Goal: Task Accomplishment & Management: Manage account settings

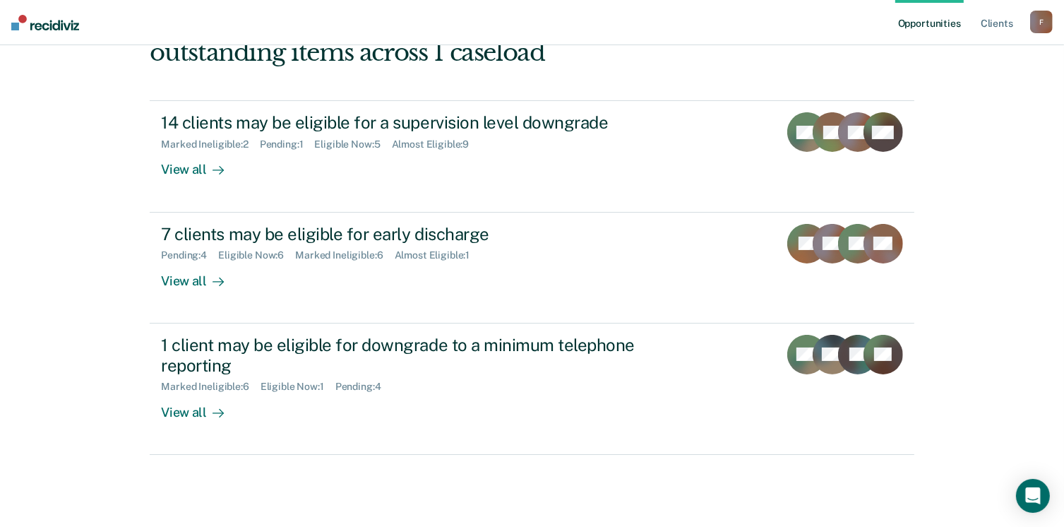
scroll to position [188, 0]
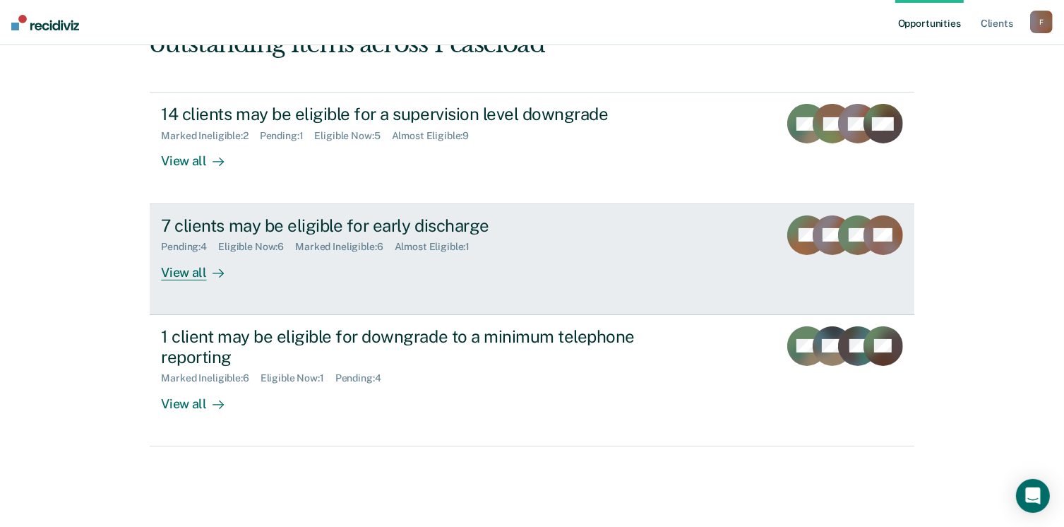
click at [189, 269] on div "View all" at bounding box center [200, 267] width 79 height 28
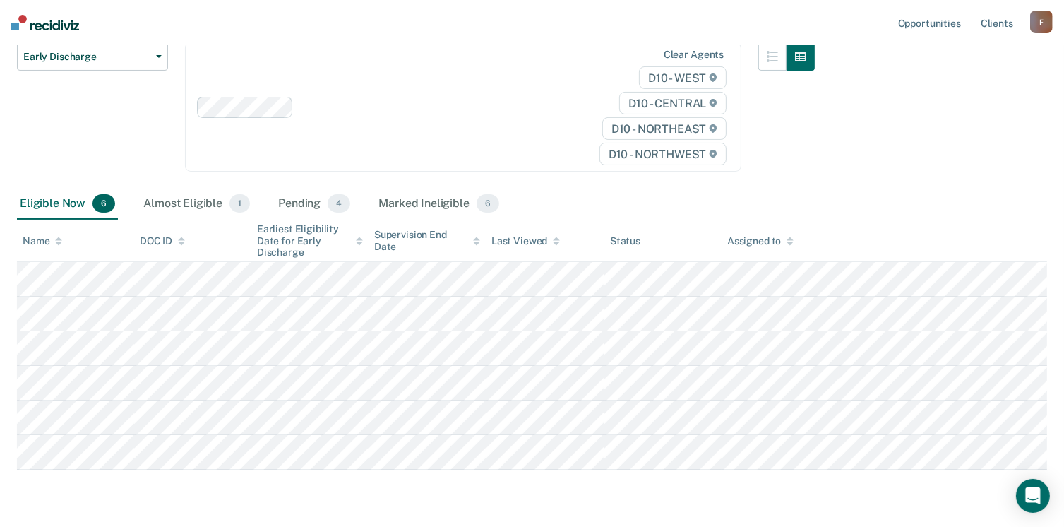
scroll to position [179, 0]
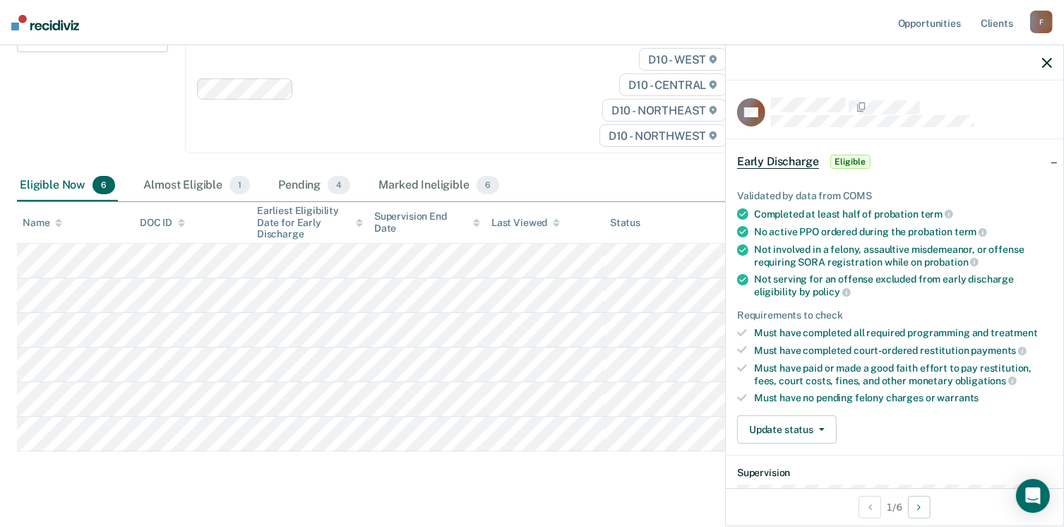
click at [849, 164] on span "Eligible" at bounding box center [850, 162] width 40 height 14
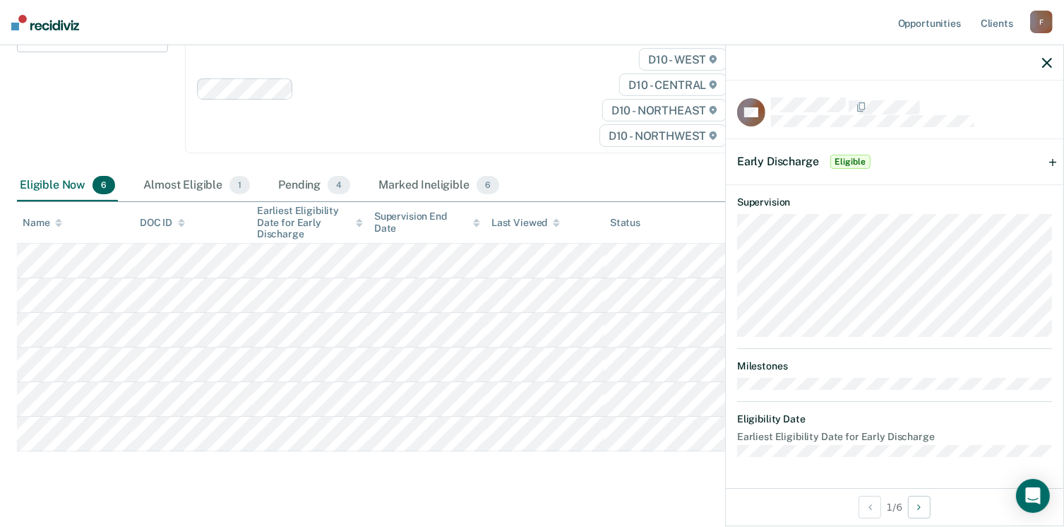
click at [845, 163] on span "Eligible" at bounding box center [850, 162] width 40 height 14
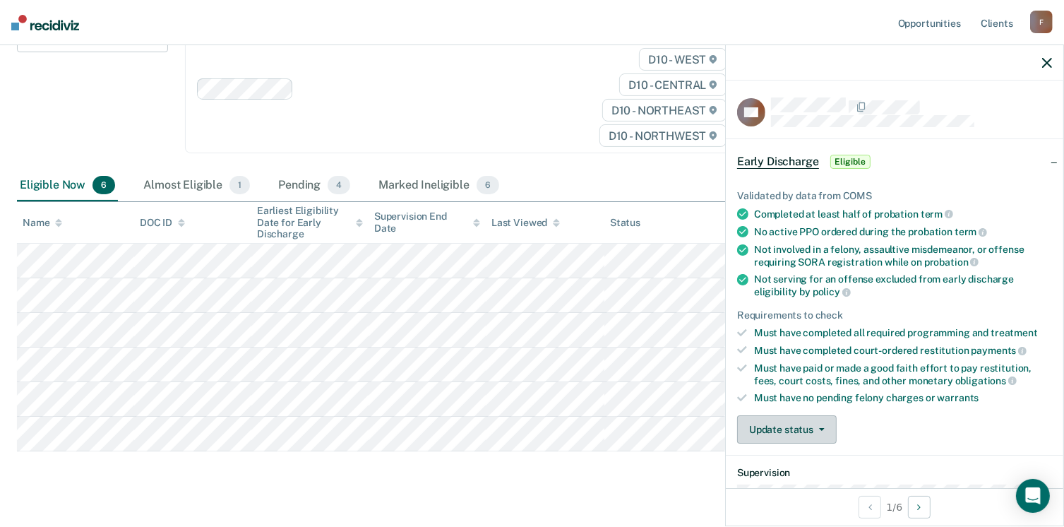
click at [791, 422] on button "Update status" at bounding box center [787, 429] width 100 height 28
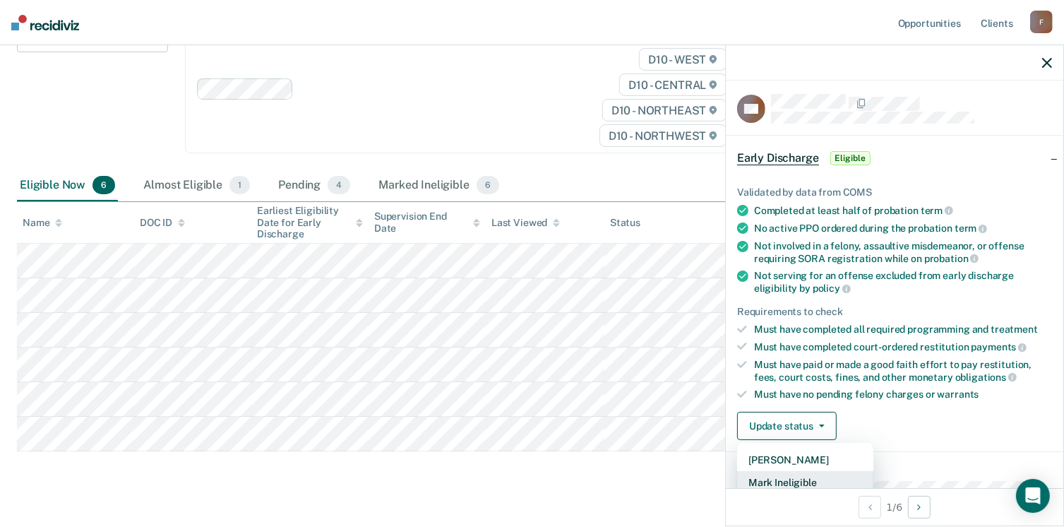
click at [781, 478] on button "Mark Ineligible" at bounding box center [805, 482] width 136 height 23
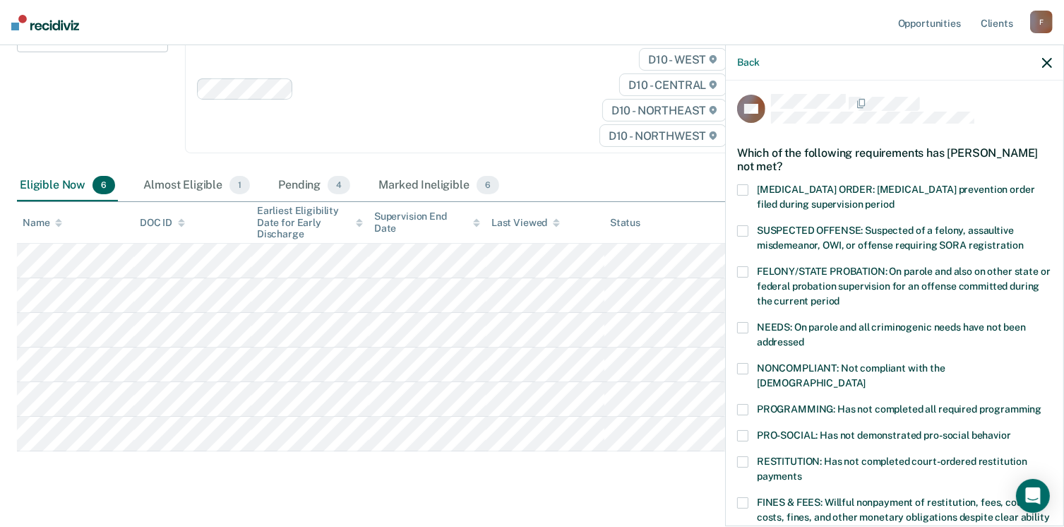
click at [744, 456] on span at bounding box center [742, 461] width 11 height 11
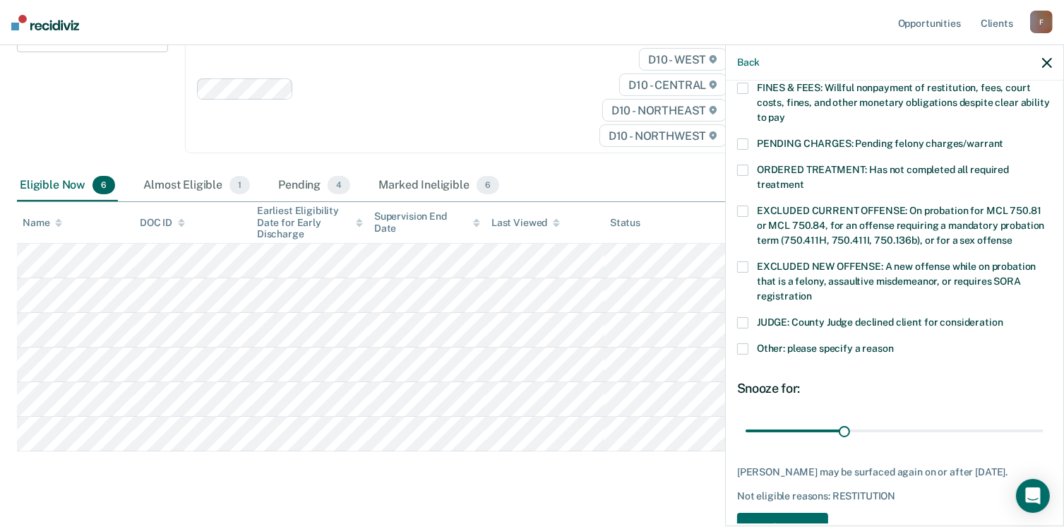
scroll to position [424, 0]
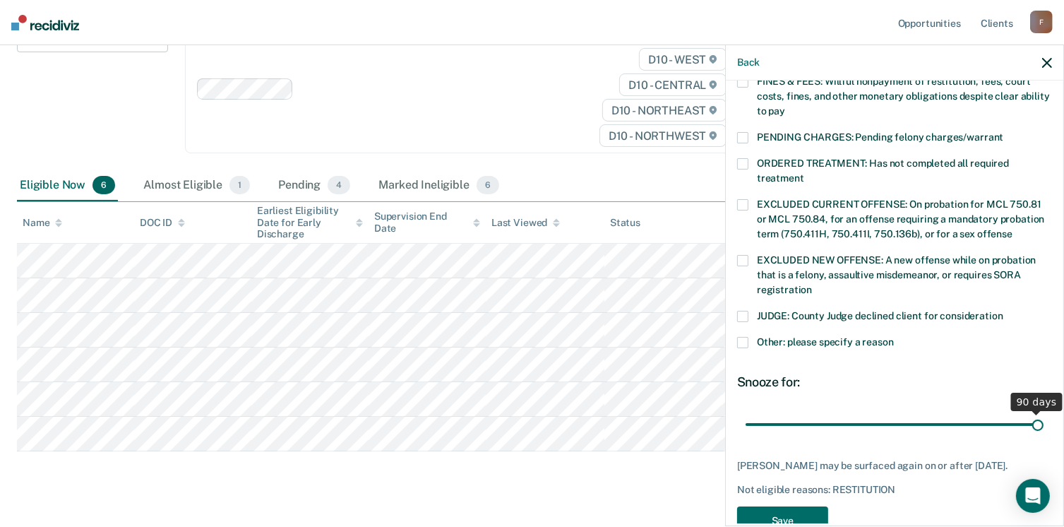
drag, startPoint x: 839, startPoint y: 407, endPoint x: 1067, endPoint y: 399, distance: 228.2
type input "90"
click at [1044, 412] on input "range" at bounding box center [895, 424] width 298 height 25
click at [777, 511] on button "Save" at bounding box center [782, 520] width 91 height 29
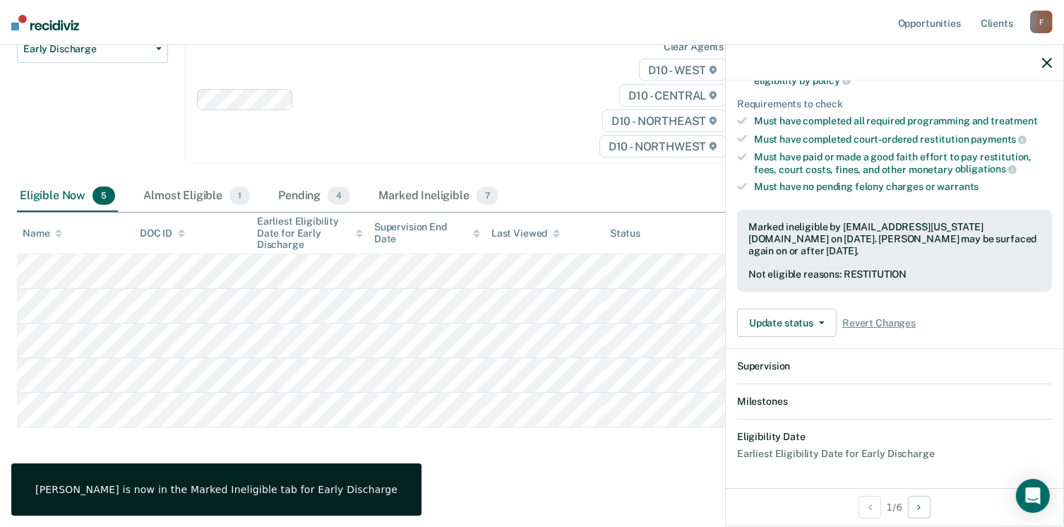
scroll to position [367, 0]
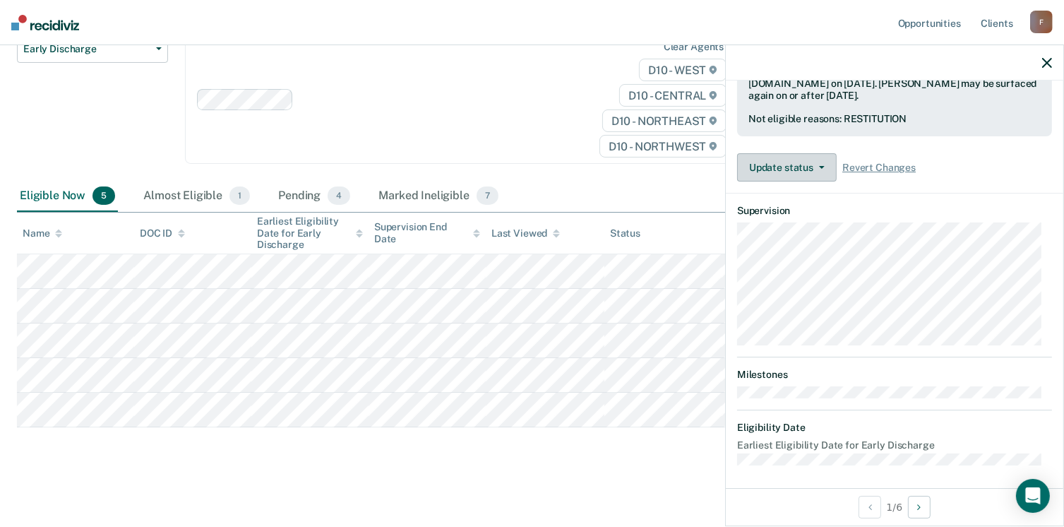
click at [809, 157] on button "Update status" at bounding box center [787, 167] width 100 height 28
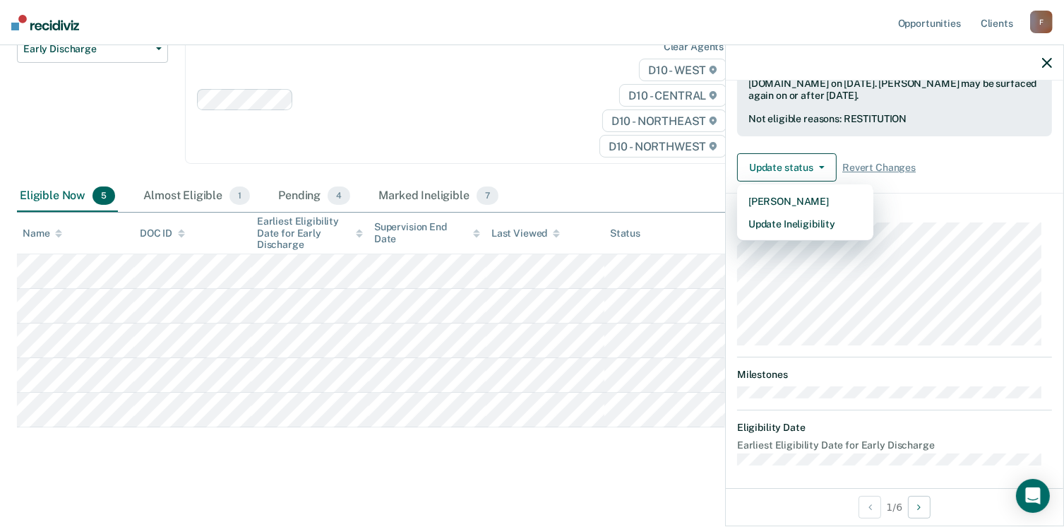
scroll to position [262, 0]
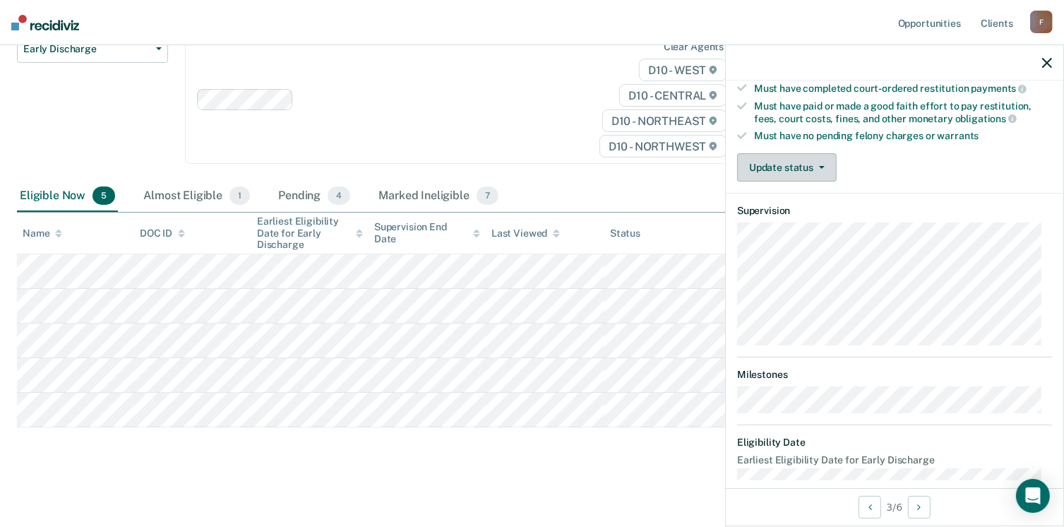
click at [805, 174] on button "Update status" at bounding box center [787, 167] width 100 height 28
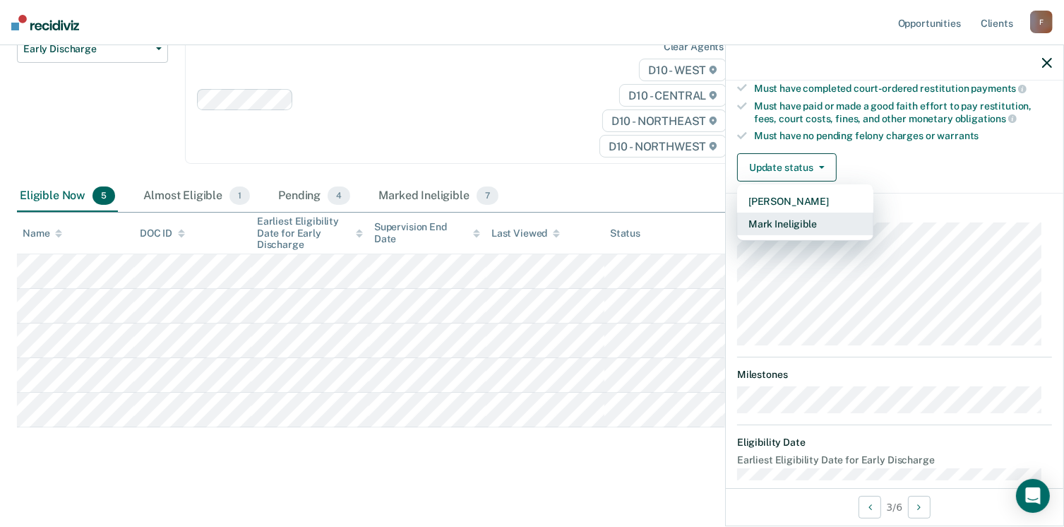
click at [815, 218] on button "Mark Ineligible" at bounding box center [805, 224] width 136 height 23
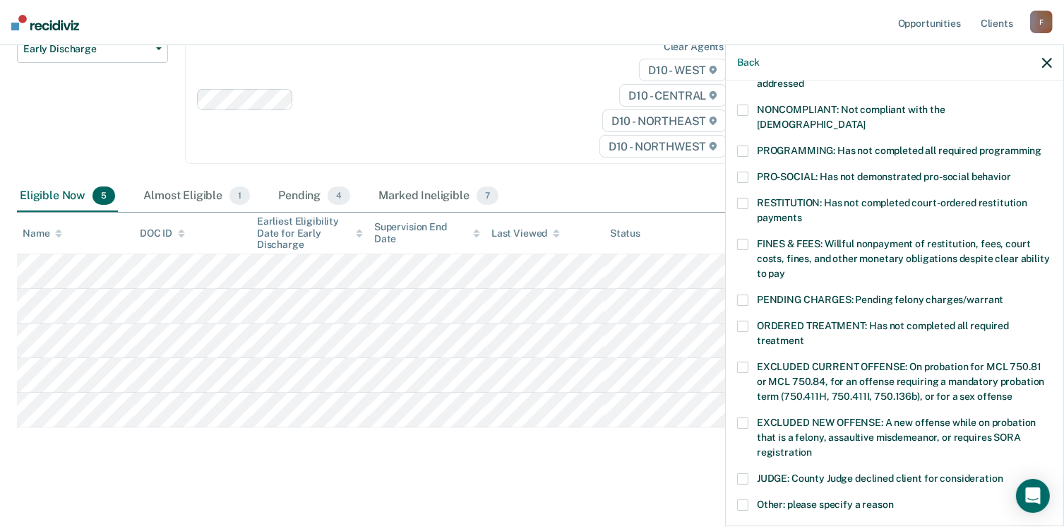
click at [738, 198] on label "RESTITUTION: Has not completed court-ordered restitution payments" at bounding box center [894, 213] width 315 height 30
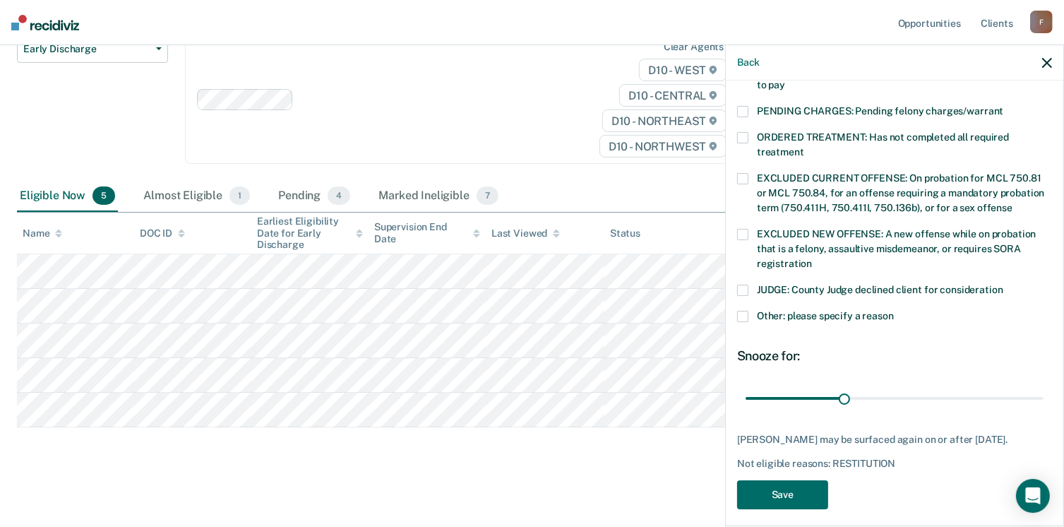
scroll to position [457, 0]
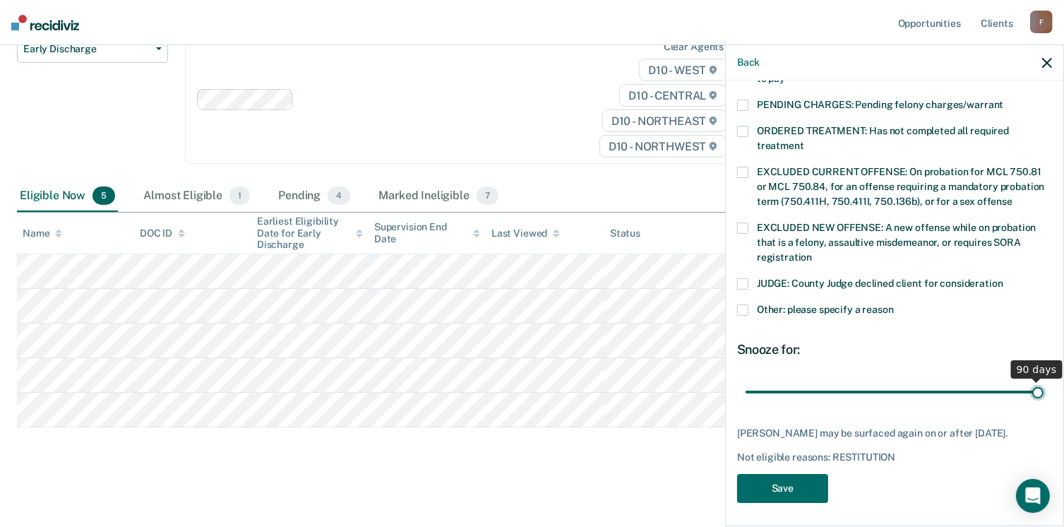
type input "90"
click at [1031, 380] on input "range" at bounding box center [895, 392] width 298 height 25
click at [770, 484] on button "Save" at bounding box center [782, 488] width 91 height 29
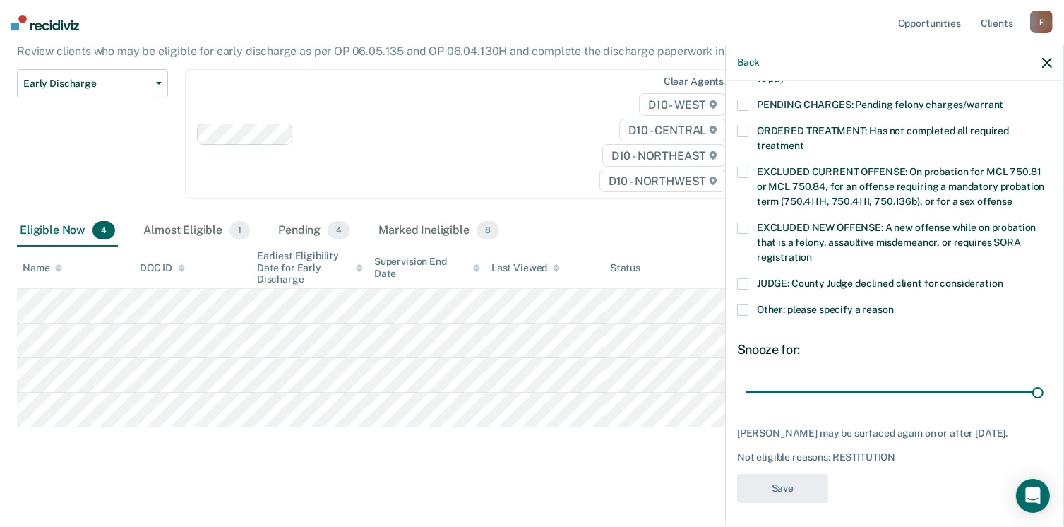
scroll to position [381, 0]
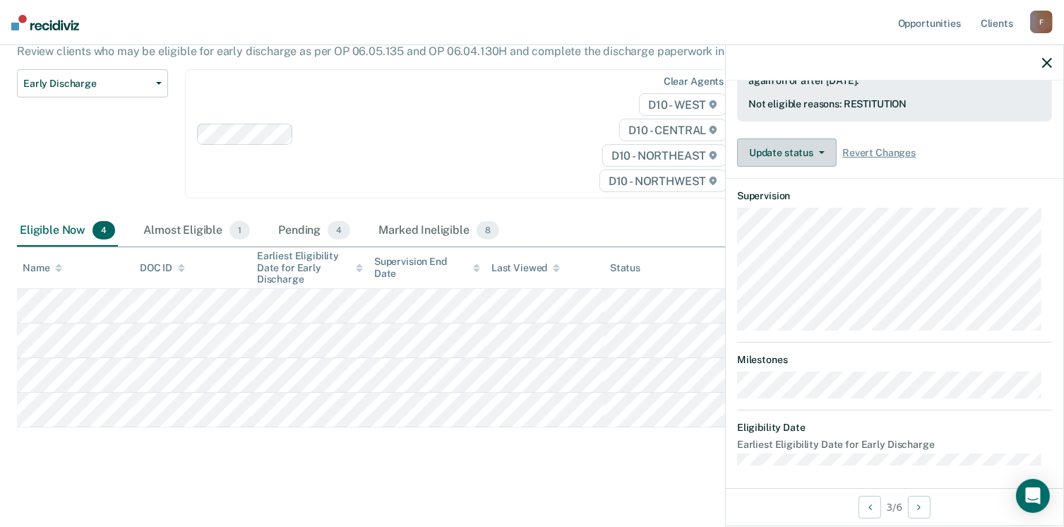
click at [814, 151] on span "button" at bounding box center [819, 152] width 11 height 3
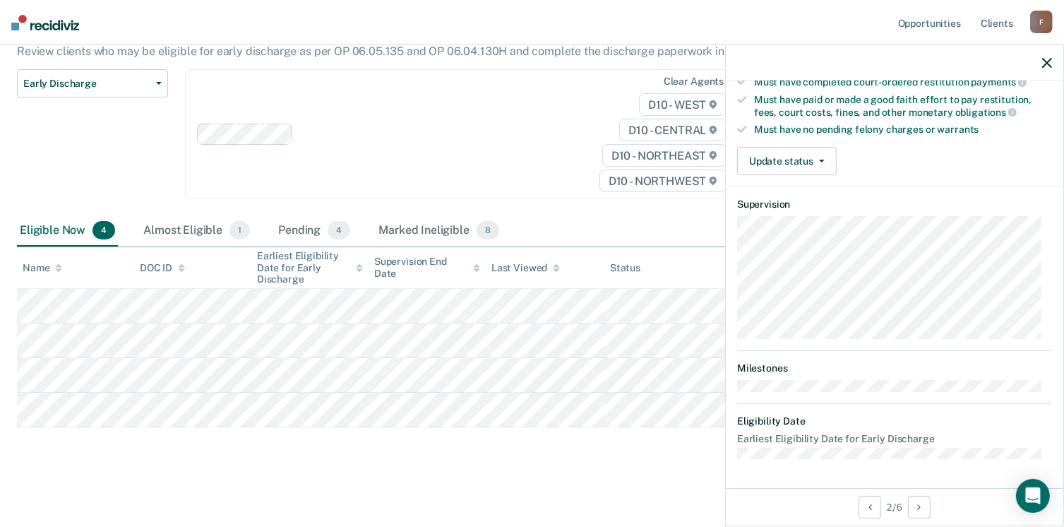
scroll to position [262, 0]
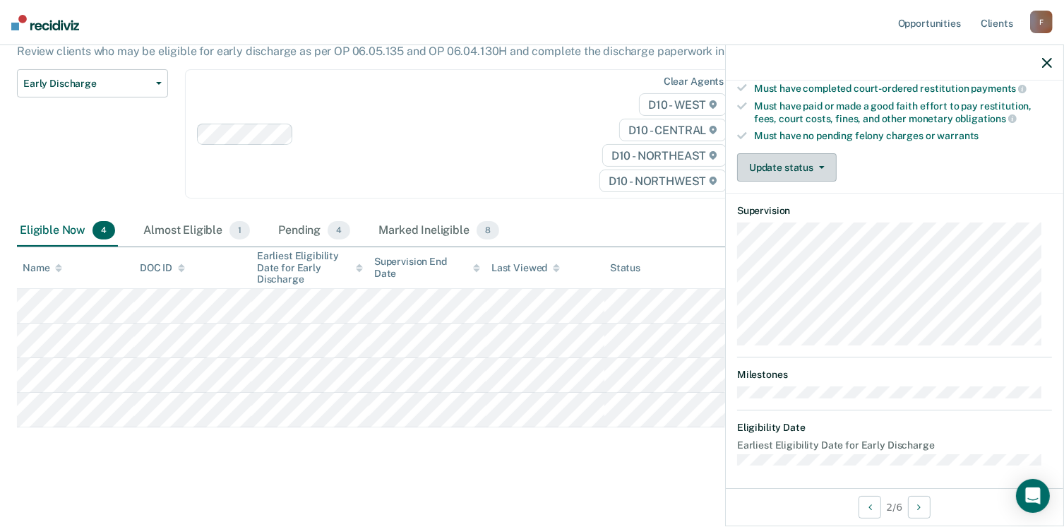
click at [818, 158] on button "Update status" at bounding box center [787, 167] width 100 height 28
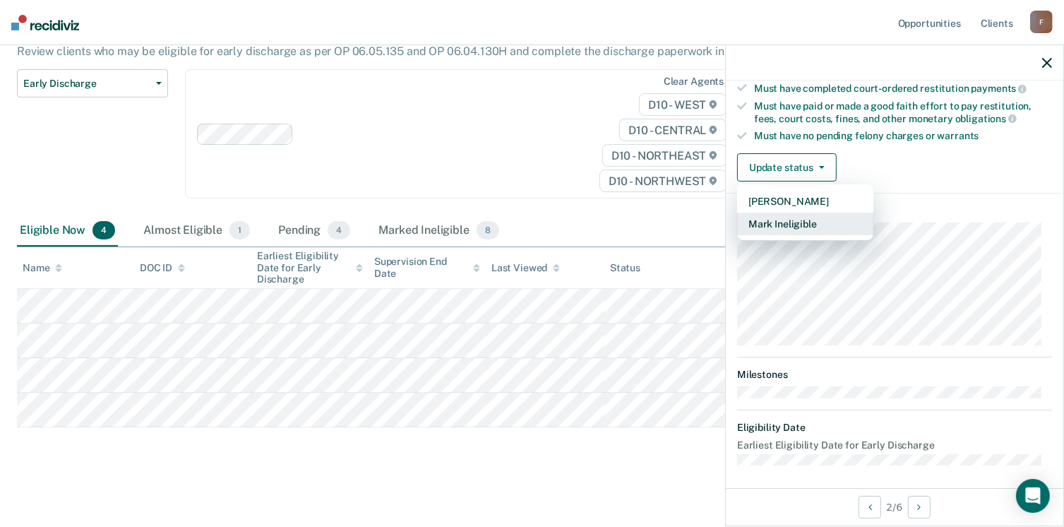
click at [809, 219] on button "Mark Ineligible" at bounding box center [805, 224] width 136 height 23
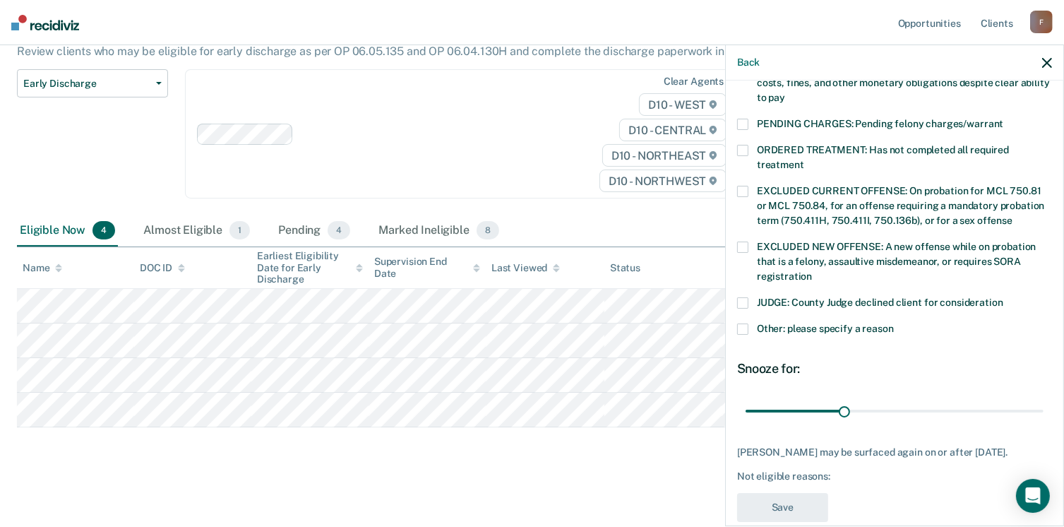
scroll to position [450, 0]
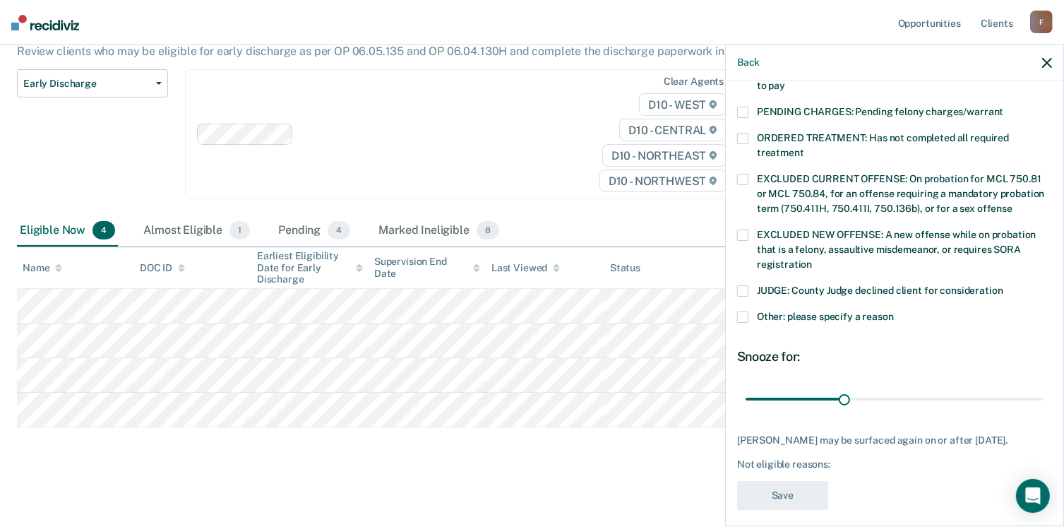
click at [745, 311] on span at bounding box center [742, 316] width 11 height 11
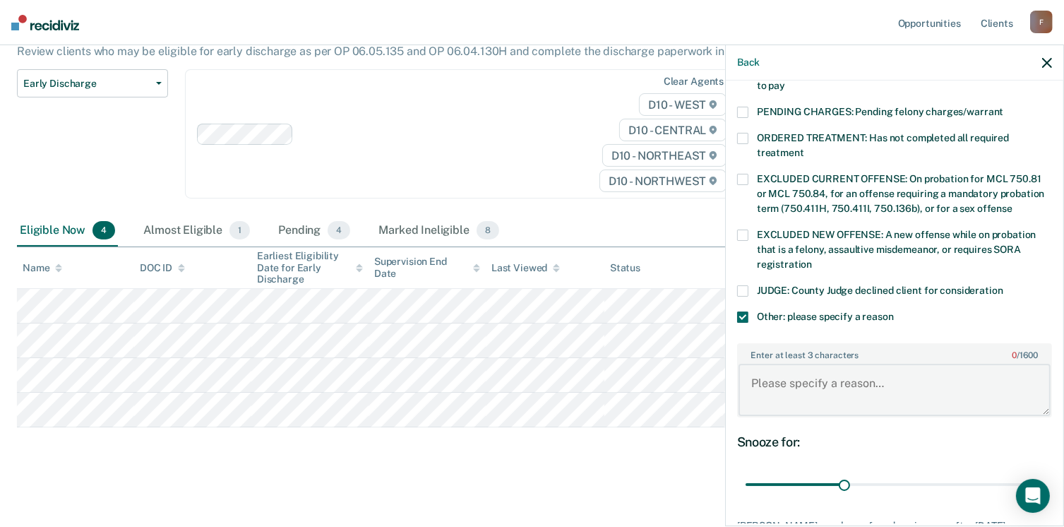
click at [813, 364] on textarea "Enter at least 3 characters 0 / 1600" at bounding box center [895, 390] width 312 height 52
type textarea "she reports to mental health court"
click at [1034, 472] on div "30 days" at bounding box center [894, 484] width 315 height 25
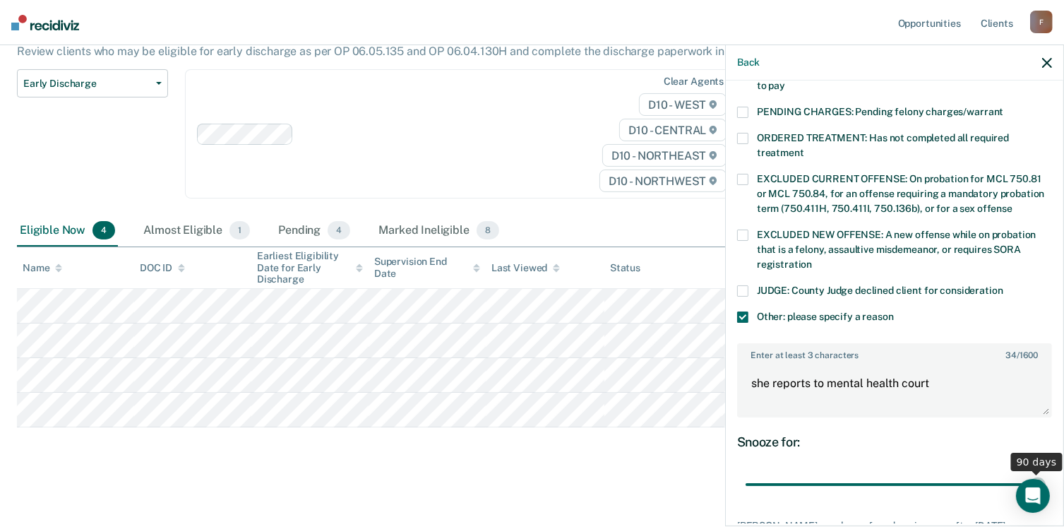
drag, startPoint x: 840, startPoint y: 462, endPoint x: 1058, endPoint y: 450, distance: 218.5
type input "90"
click at [1044, 472] on input "range" at bounding box center [895, 484] width 298 height 25
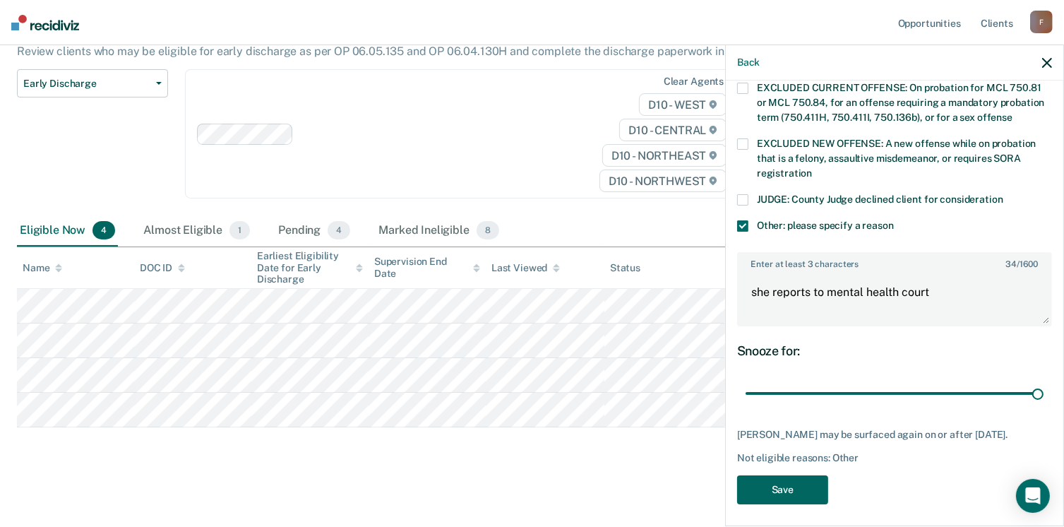
click at [767, 489] on button "Save" at bounding box center [782, 489] width 91 height 29
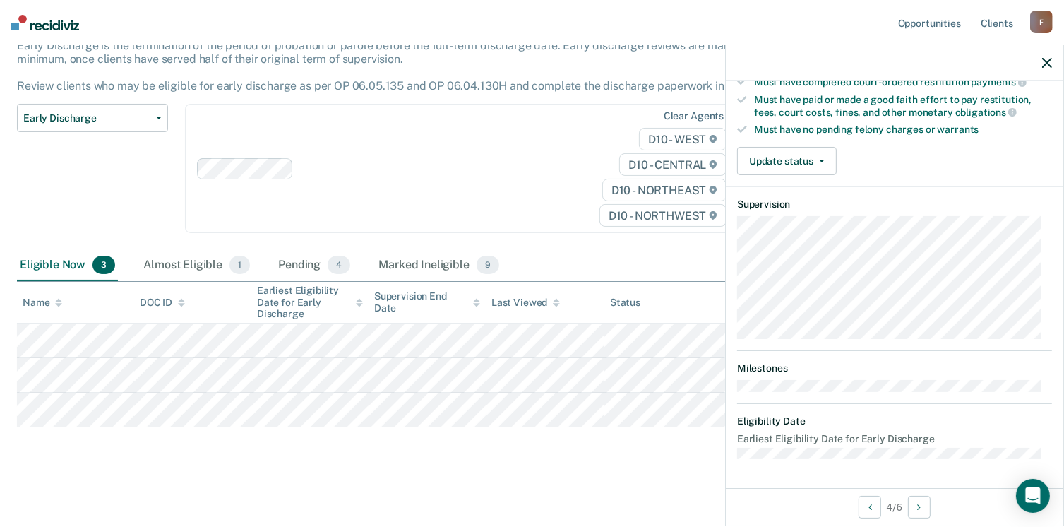
scroll to position [262, 0]
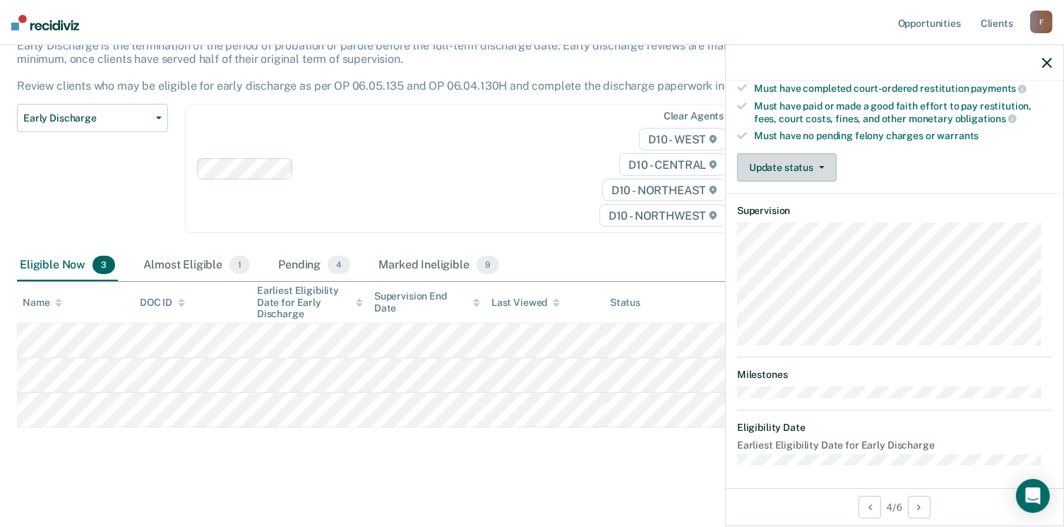
click at [797, 167] on button "Update status" at bounding box center [787, 167] width 100 height 28
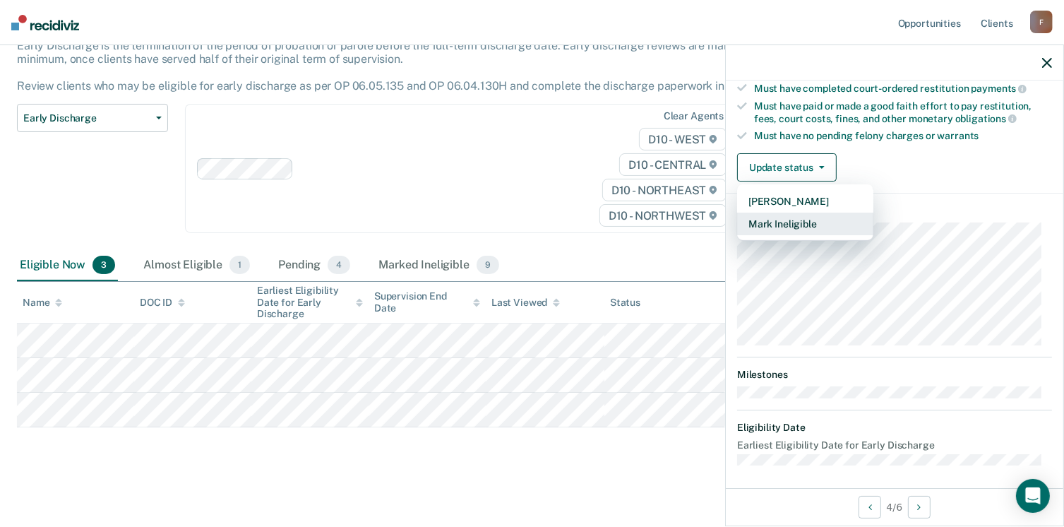
click at [784, 214] on button "Mark Ineligible" at bounding box center [805, 224] width 136 height 23
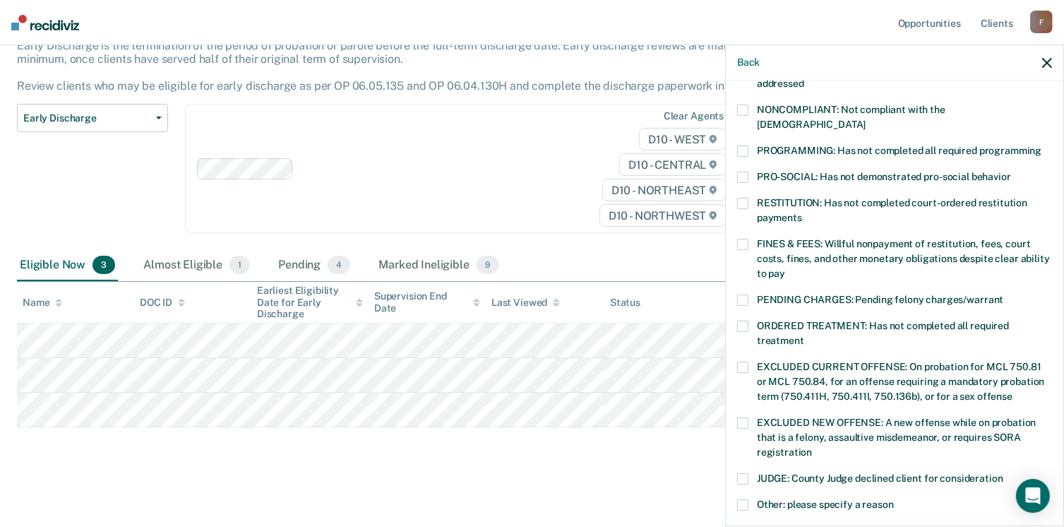
click at [746, 499] on span at bounding box center [742, 504] width 11 height 11
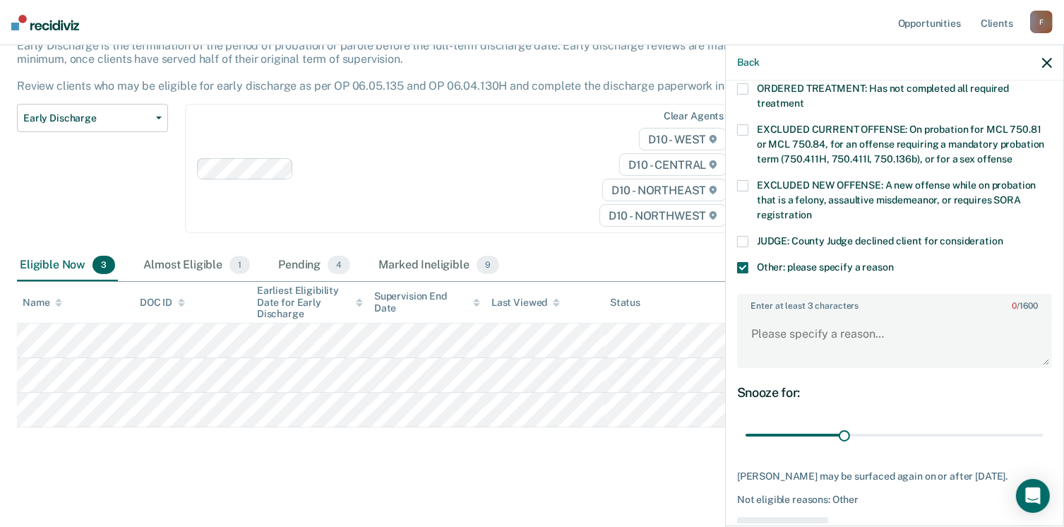
scroll to position [516, 0]
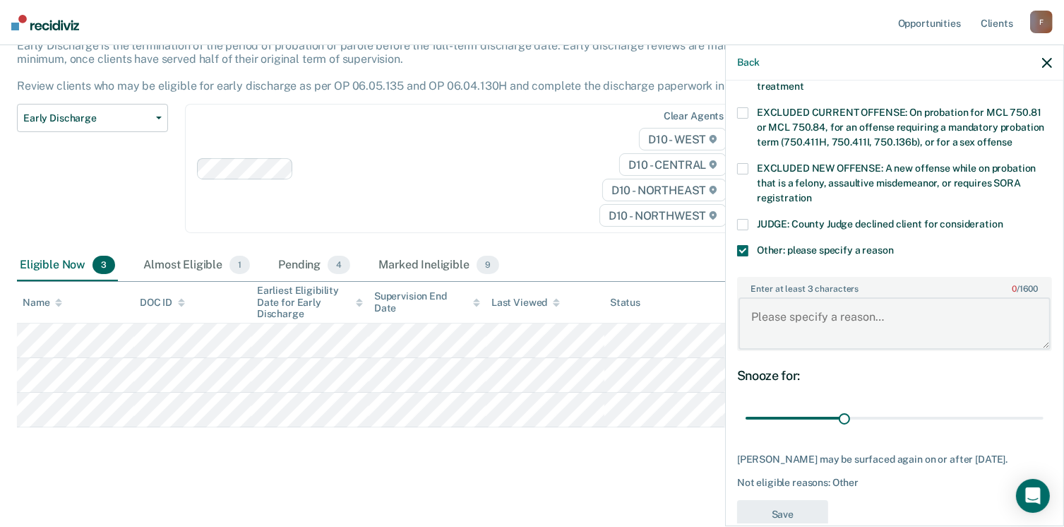
click at [791, 299] on textarea "Enter at least 3 characters 0 / 1600" at bounding box center [895, 323] width 312 height 52
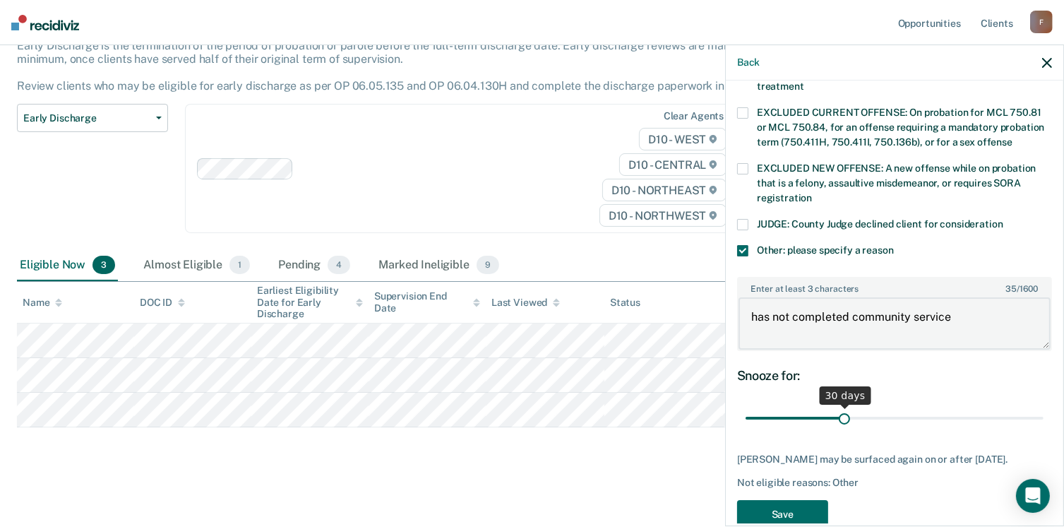
type textarea "has not completed community service"
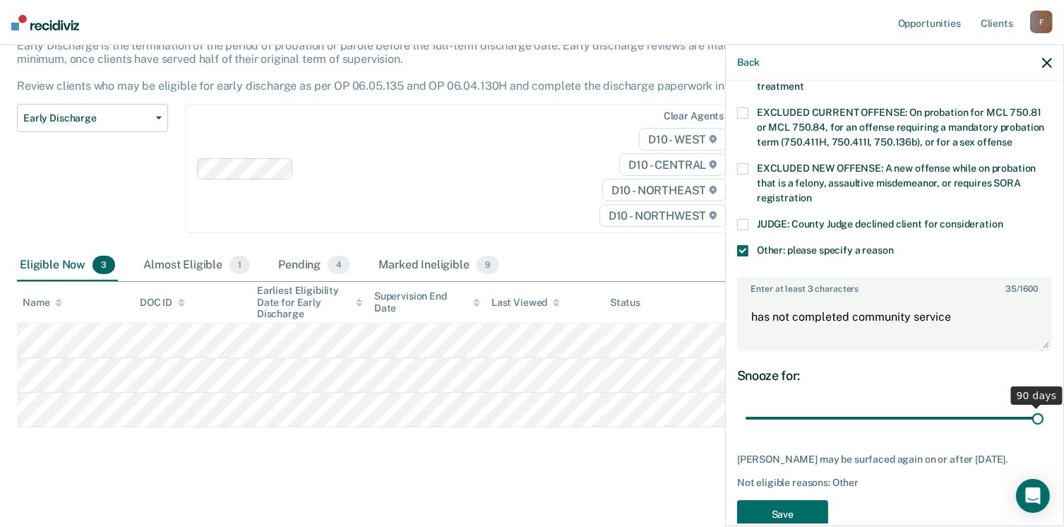
drag, startPoint x: 845, startPoint y: 406, endPoint x: 1059, endPoint y: 395, distance: 214.2
type input "90"
click at [1044, 406] on input "range" at bounding box center [895, 418] width 298 height 25
click at [799, 509] on button "Save" at bounding box center [782, 514] width 91 height 29
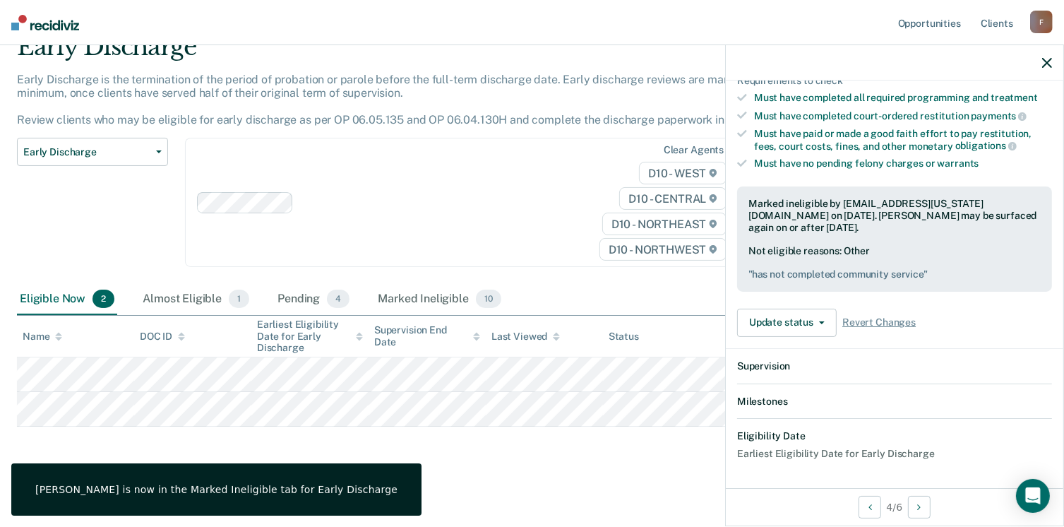
scroll to position [390, 0]
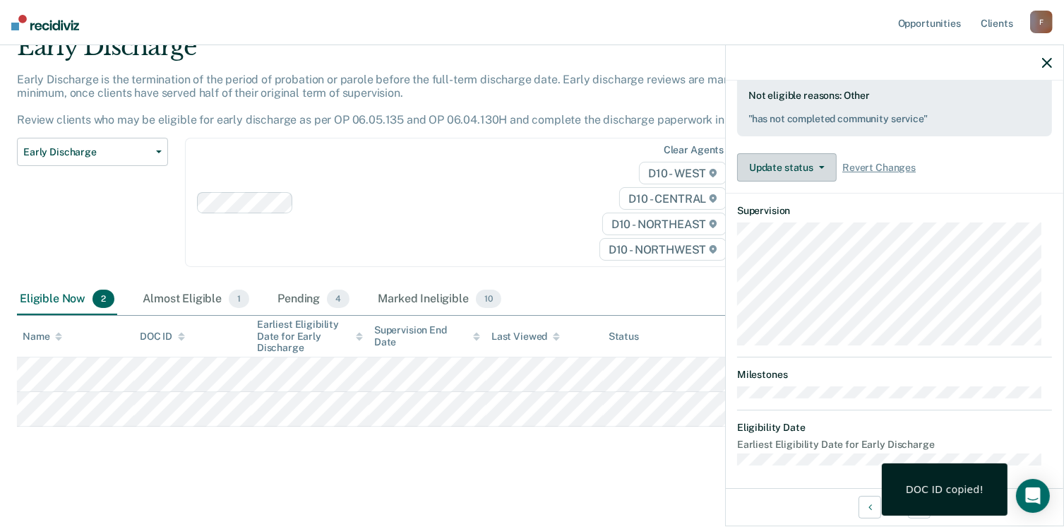
click at [785, 157] on button "Update status" at bounding box center [787, 167] width 100 height 28
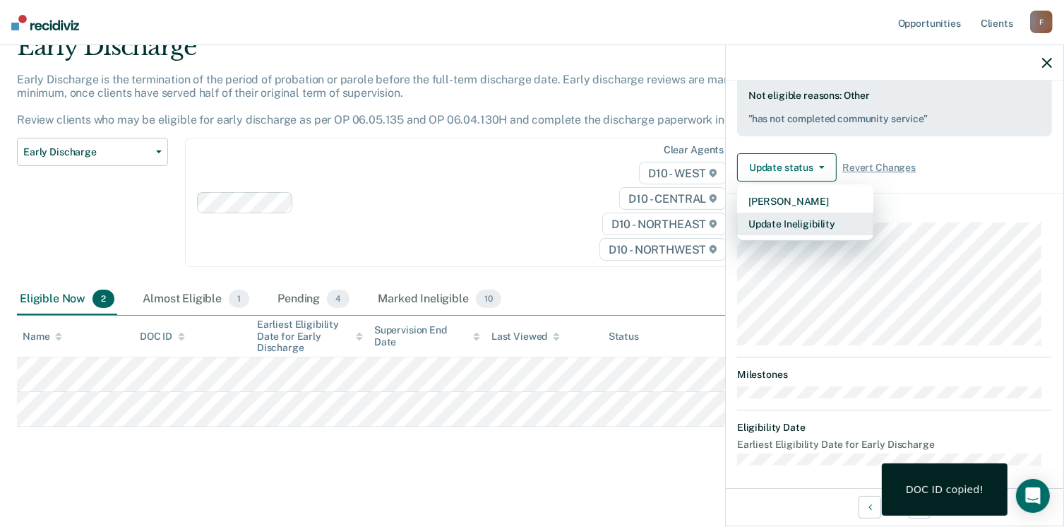
click at [780, 218] on button "Update Ineligibility" at bounding box center [805, 224] width 136 height 23
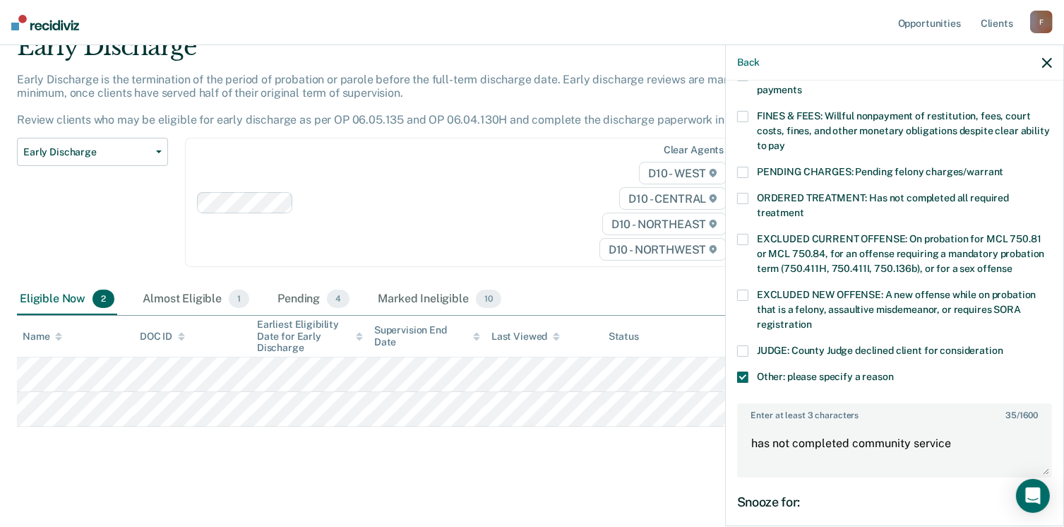
click at [746, 111] on span at bounding box center [742, 116] width 11 height 11
click at [746, 371] on span at bounding box center [742, 376] width 11 height 11
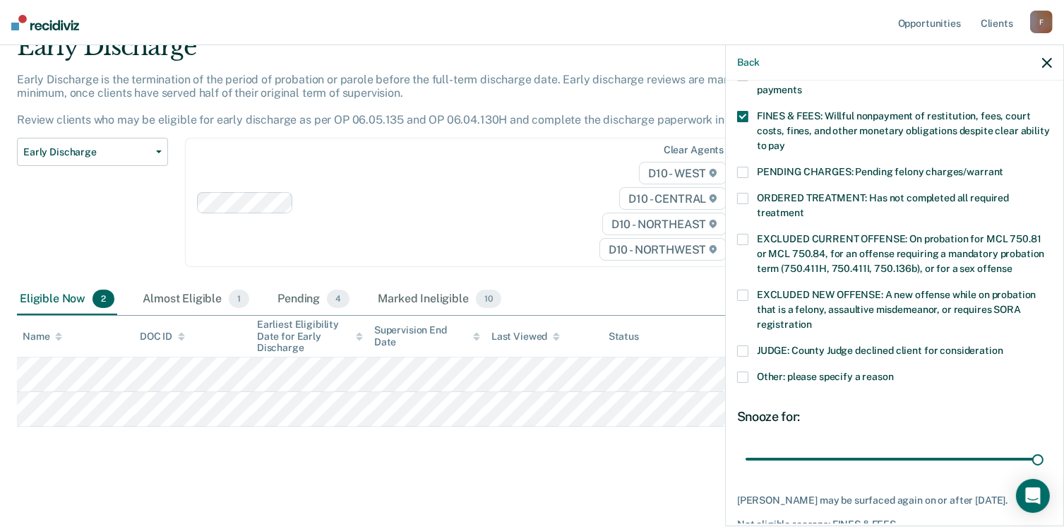
scroll to position [457, 0]
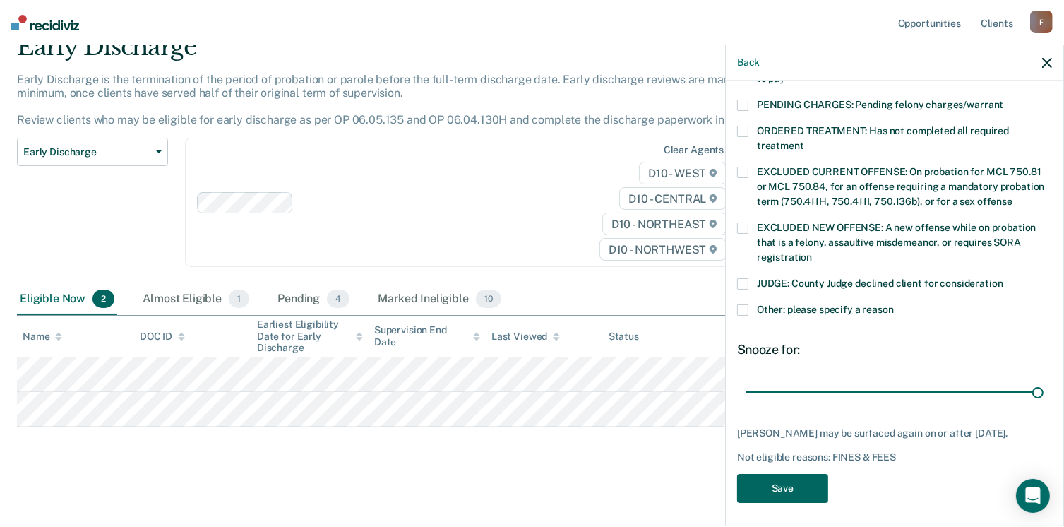
click at [768, 481] on button "Save" at bounding box center [782, 488] width 91 height 29
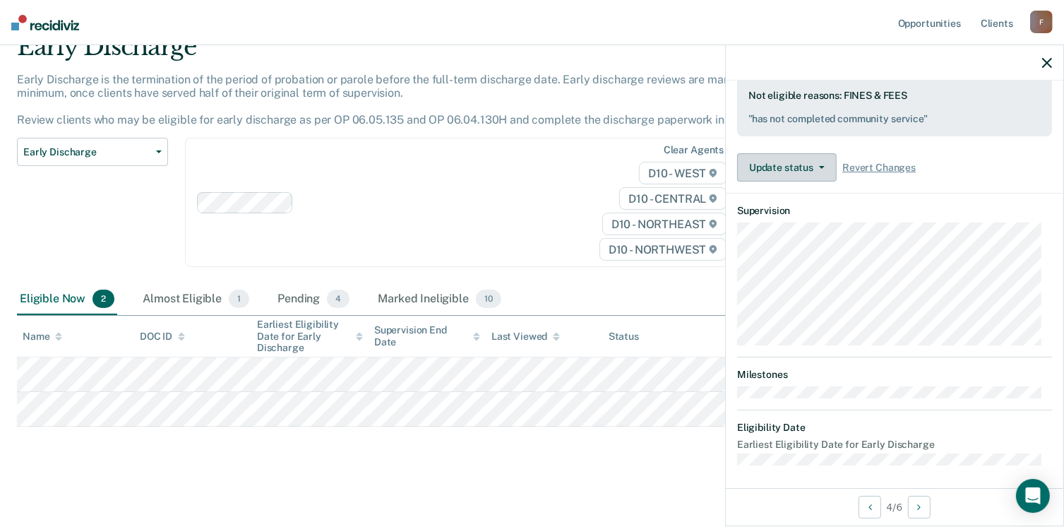
click at [816, 158] on button "Update status" at bounding box center [787, 167] width 100 height 28
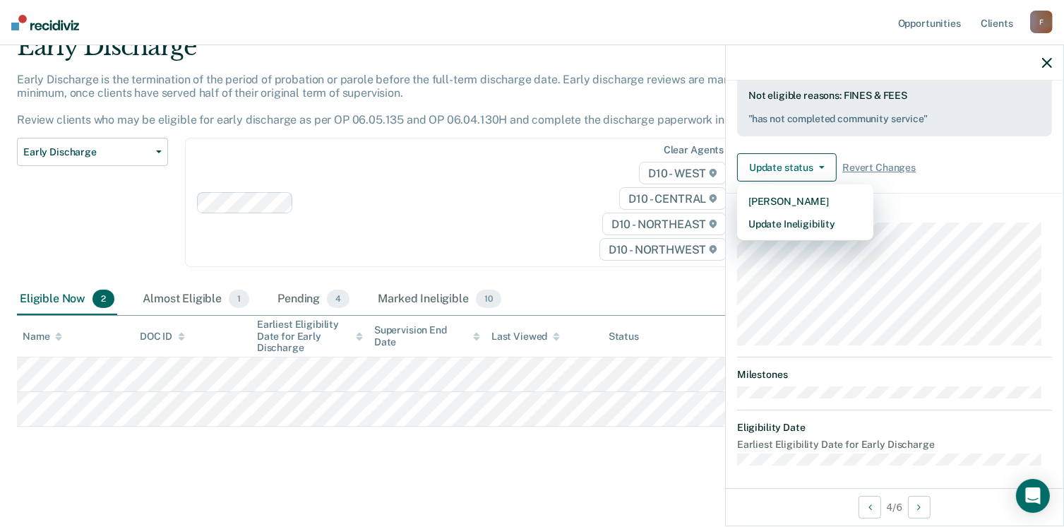
scroll to position [262, 0]
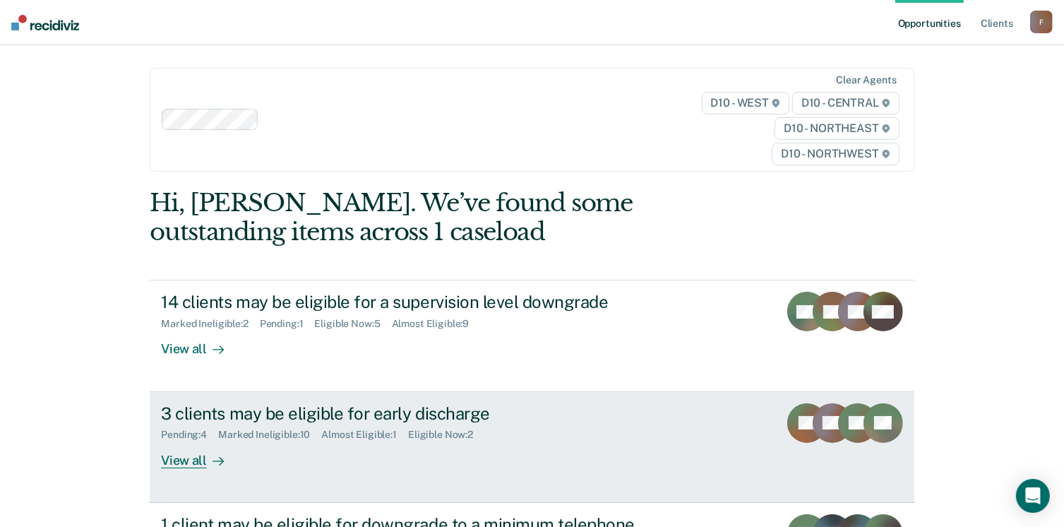
click at [186, 451] on div "View all" at bounding box center [200, 455] width 79 height 28
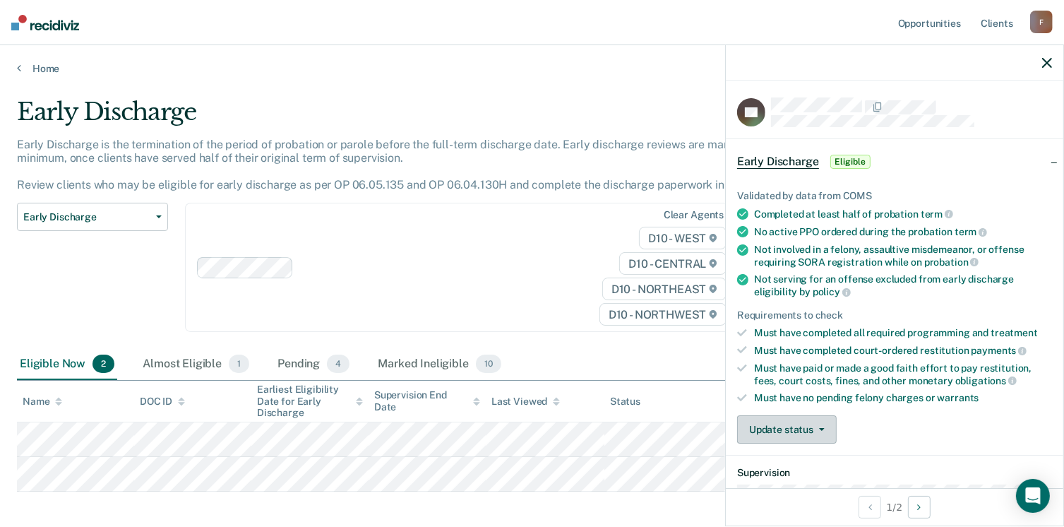
click at [815, 428] on span "button" at bounding box center [819, 429] width 11 height 3
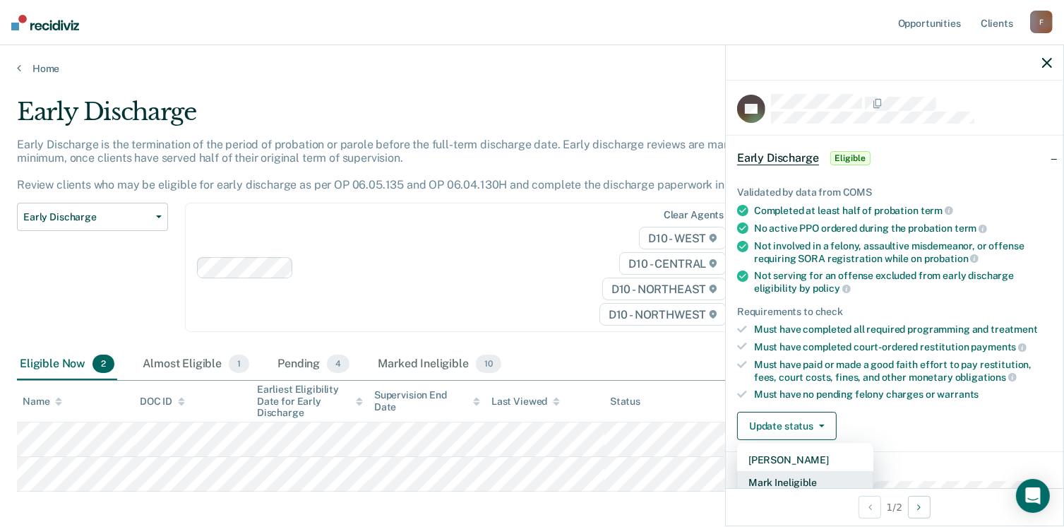
click at [802, 476] on button "Mark Ineligible" at bounding box center [805, 482] width 136 height 23
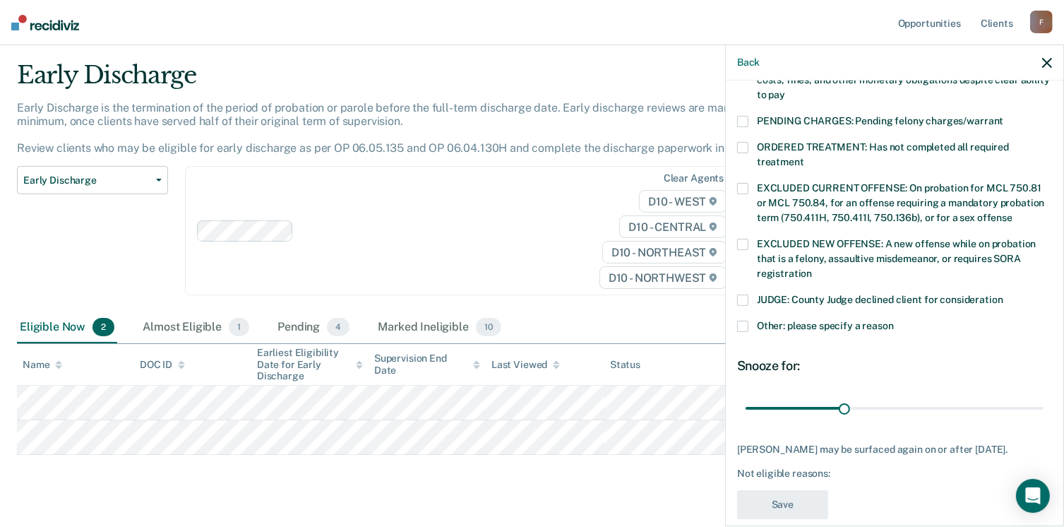
scroll to position [457, 0]
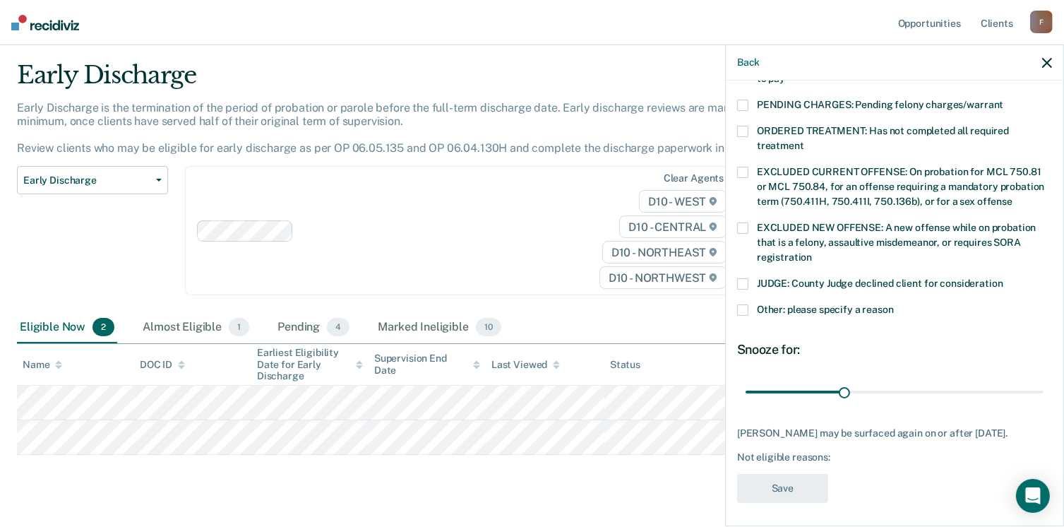
click at [746, 304] on span at bounding box center [742, 309] width 11 height 11
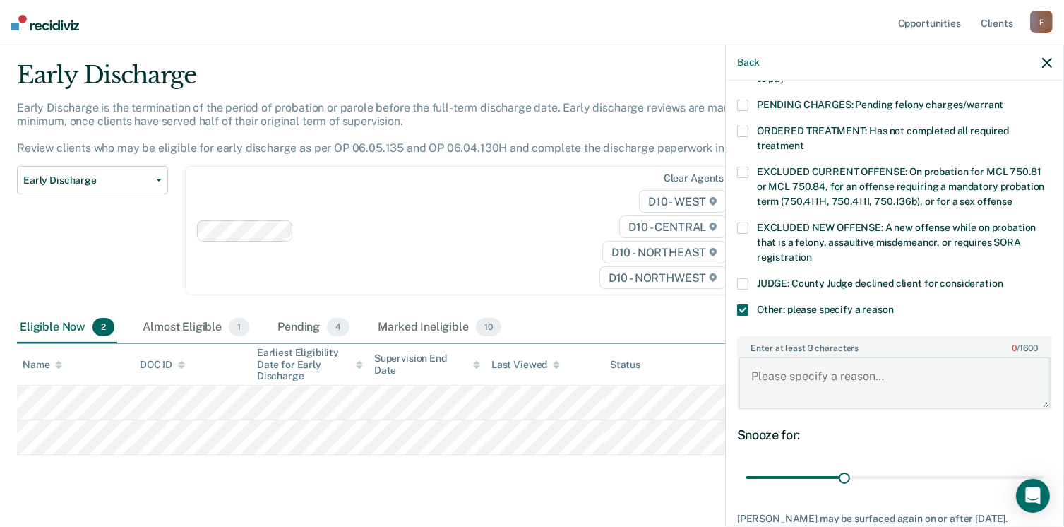
click at [790, 357] on textarea "Enter at least 3 characters 0 / 1600" at bounding box center [895, 383] width 312 height 52
type textarea "needs to complete community service"
drag, startPoint x: 836, startPoint y: 458, endPoint x: 1079, endPoint y: 509, distance: 248.2
type input "90"
click at [1044, 490] on input "range" at bounding box center [895, 477] width 298 height 25
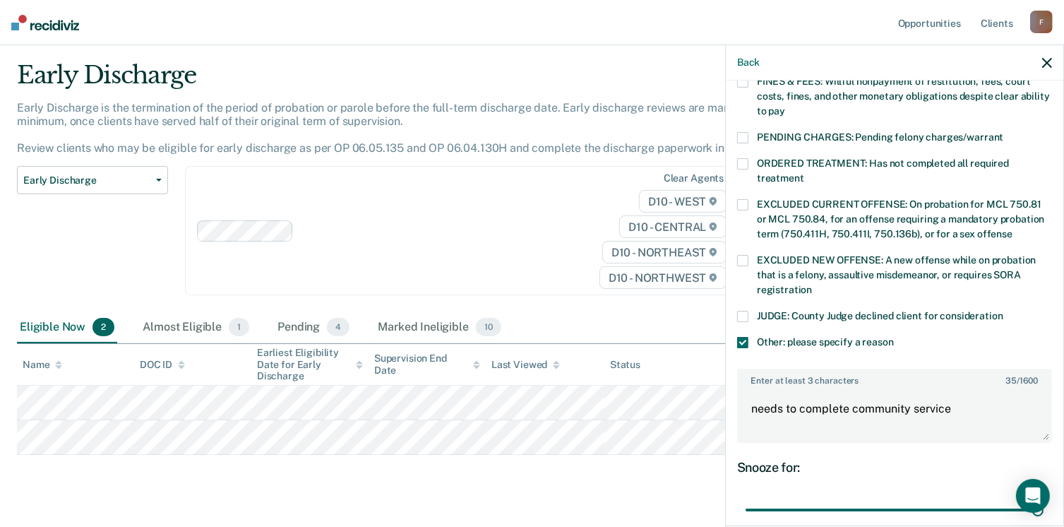
scroll to position [541, 0]
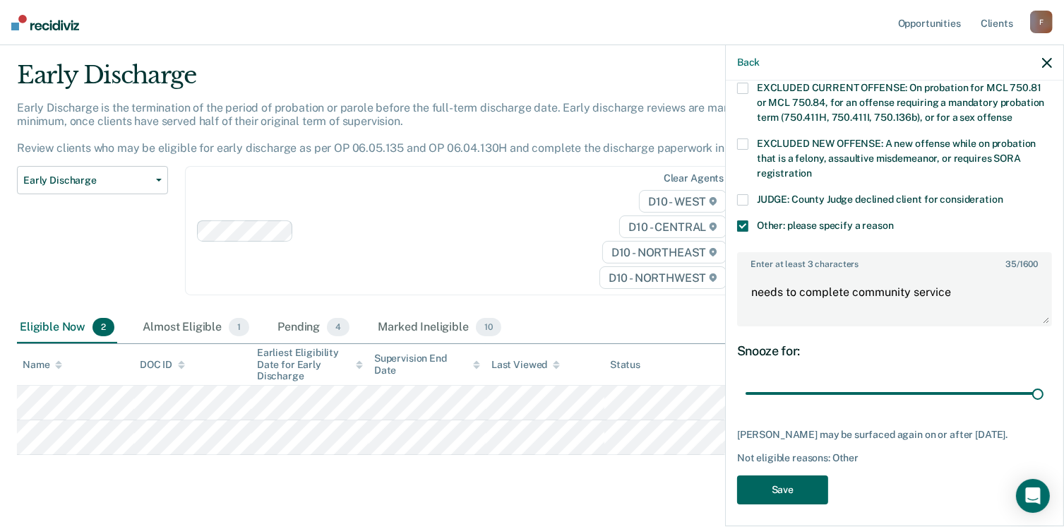
click at [811, 479] on button "Save" at bounding box center [782, 489] width 91 height 29
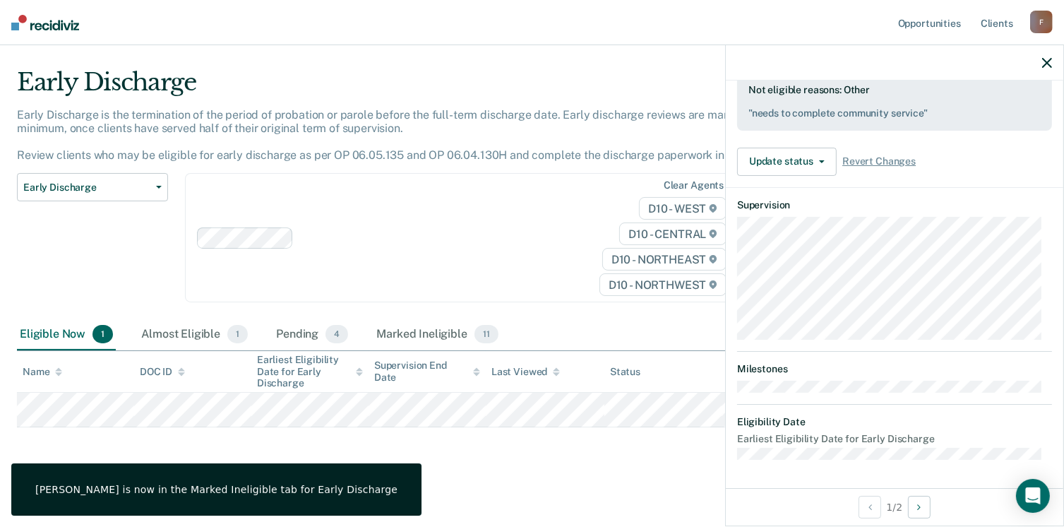
scroll to position [390, 0]
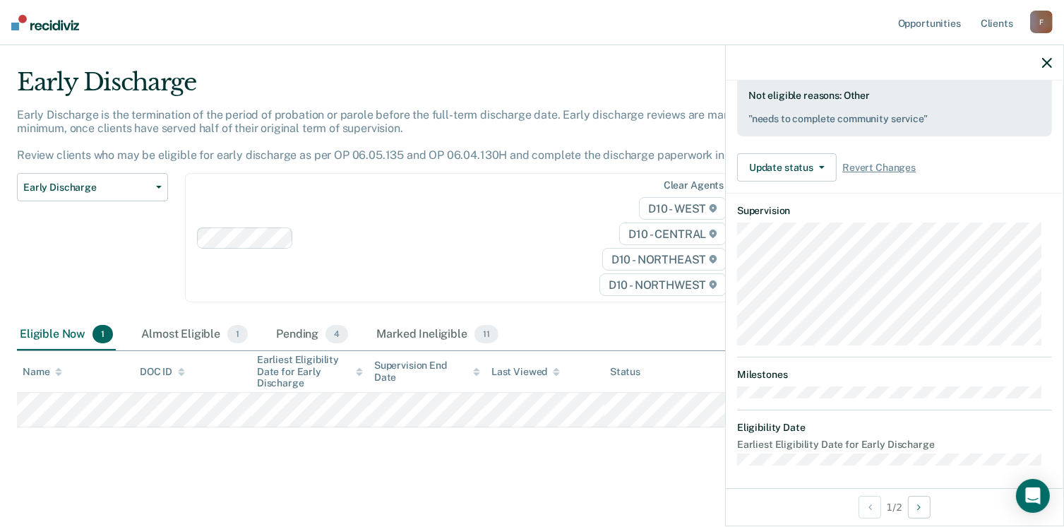
click at [1045, 58] on icon "button" at bounding box center [1047, 63] width 10 height 10
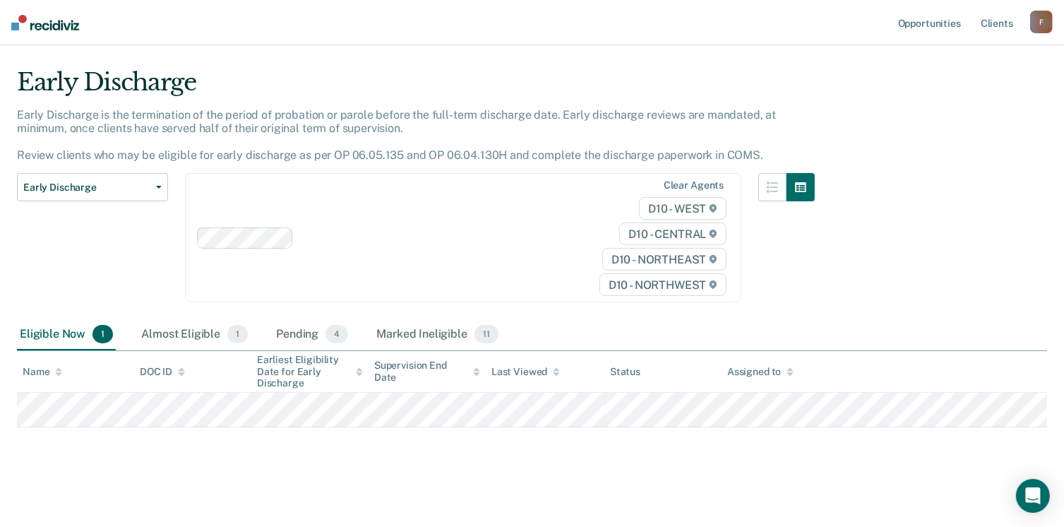
click at [1042, 20] on div "F" at bounding box center [1041, 22] width 23 height 23
click at [955, 222] on div "Early Discharge Early Discharge is the termination of the period of probation o…" at bounding box center [532, 245] width 1030 height 355
click at [775, 195] on button "button" at bounding box center [772, 187] width 28 height 28
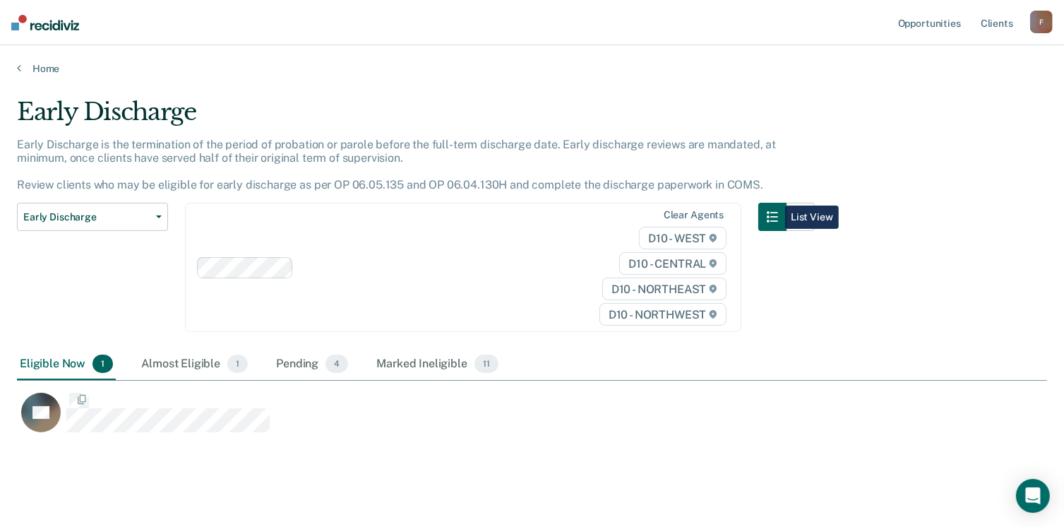
scroll to position [334, 1020]
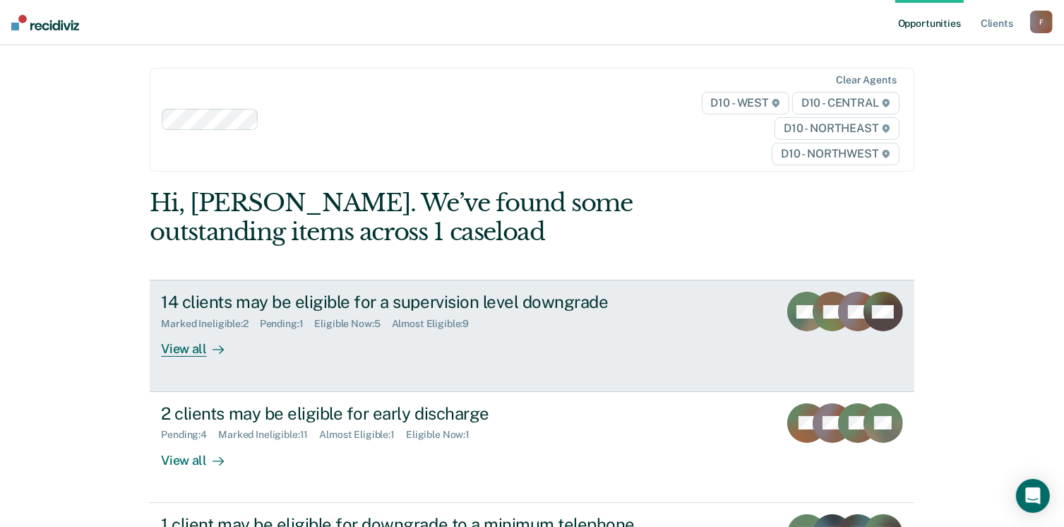
click at [176, 344] on div "View all" at bounding box center [200, 344] width 79 height 28
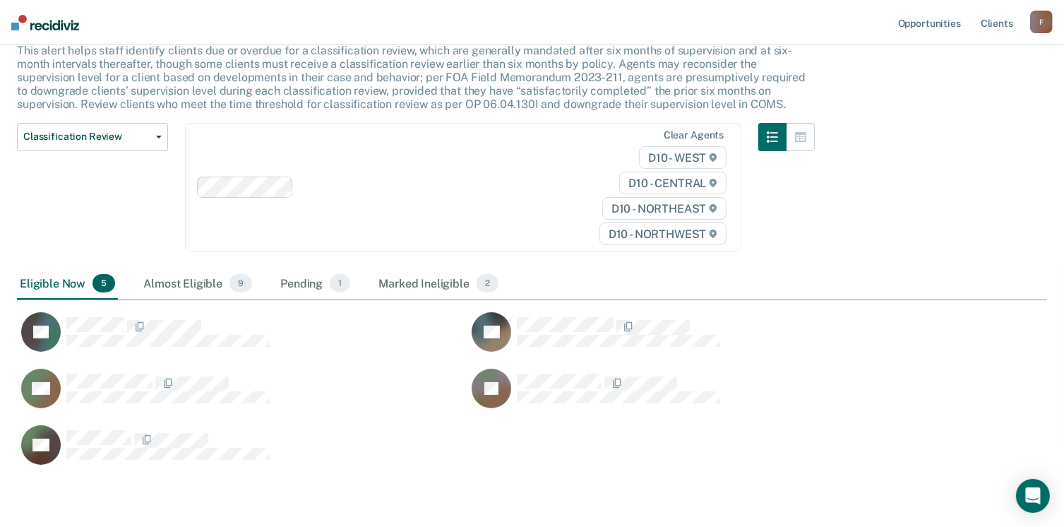
scroll to position [148, 0]
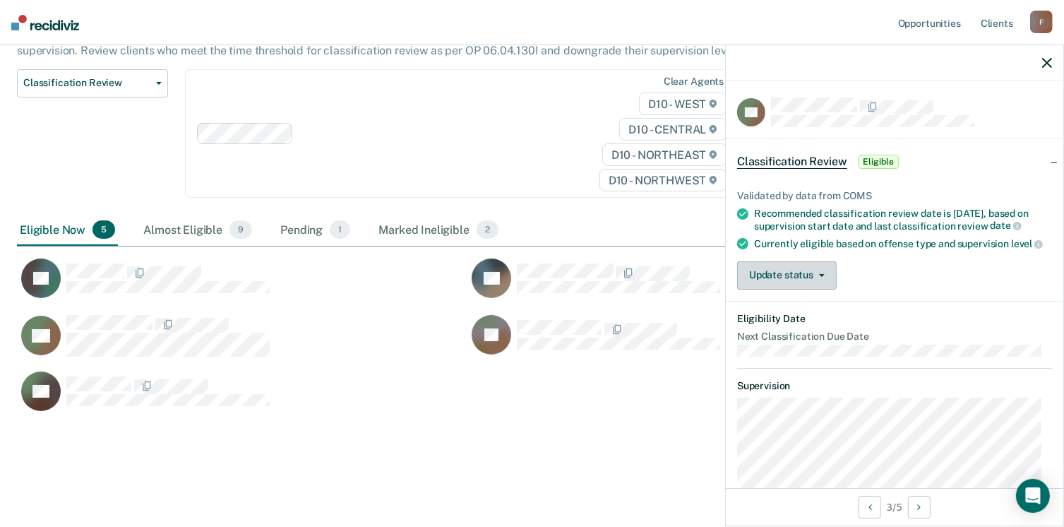
click at [816, 287] on button "Update status" at bounding box center [787, 275] width 100 height 28
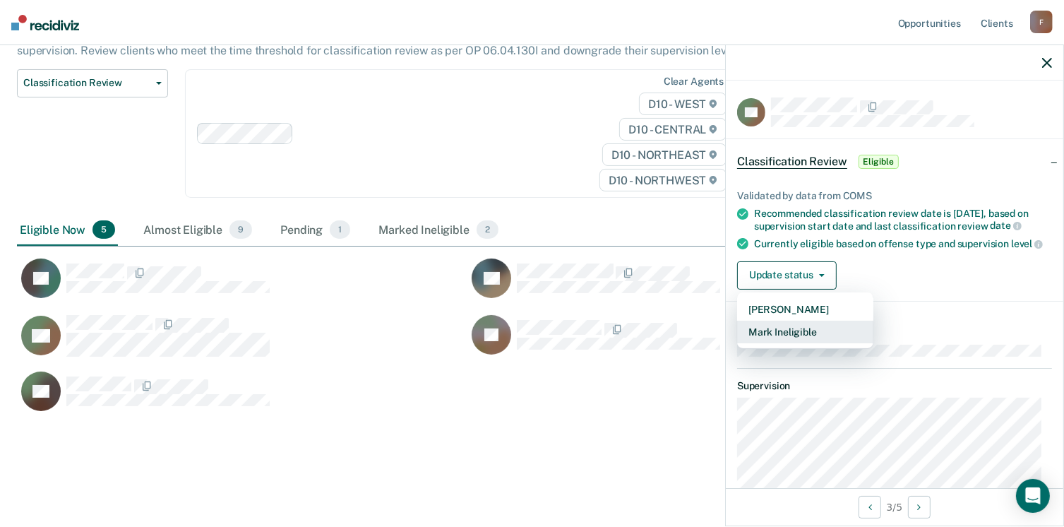
click at [782, 343] on button "Mark Ineligible" at bounding box center [805, 332] width 136 height 23
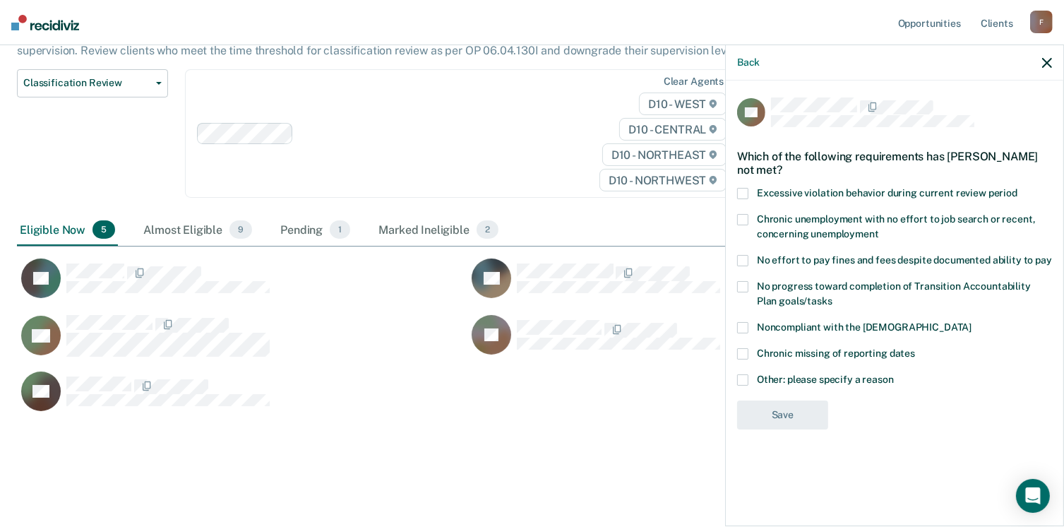
click at [743, 382] on span at bounding box center [742, 379] width 11 height 11
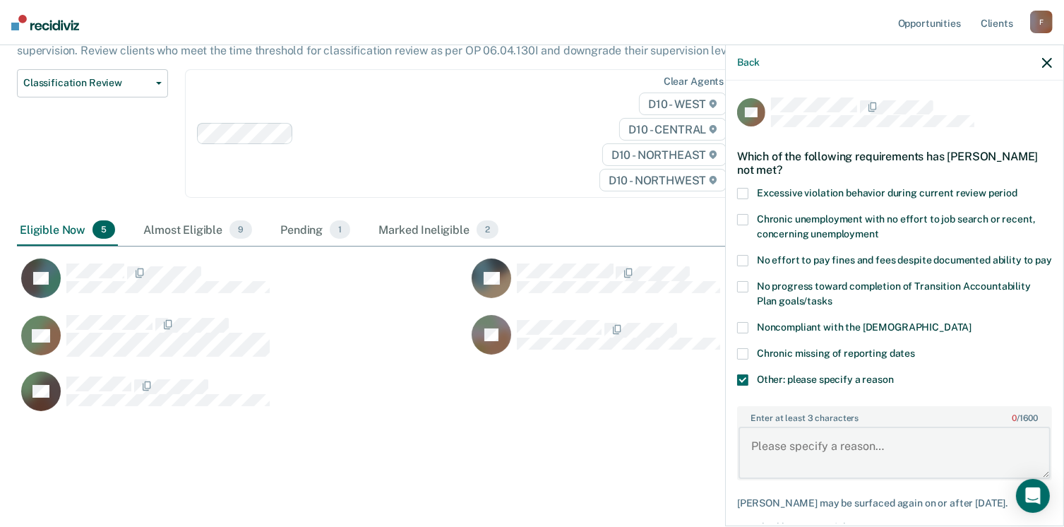
click at [774, 444] on textarea "Enter at least 3 characters 0 / 1600" at bounding box center [895, 453] width 312 height 52
type textarea "probation discharged"
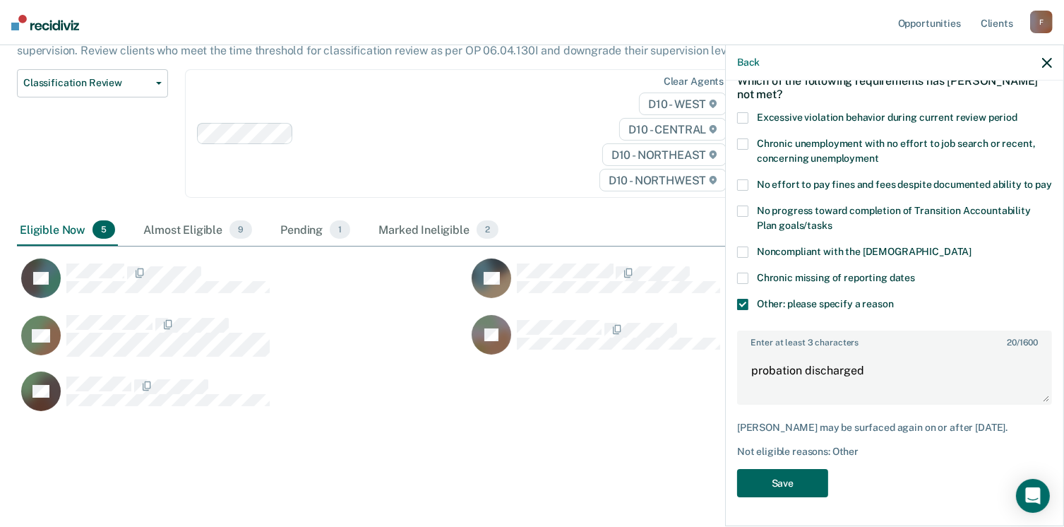
click at [798, 478] on button "Save" at bounding box center [782, 483] width 91 height 29
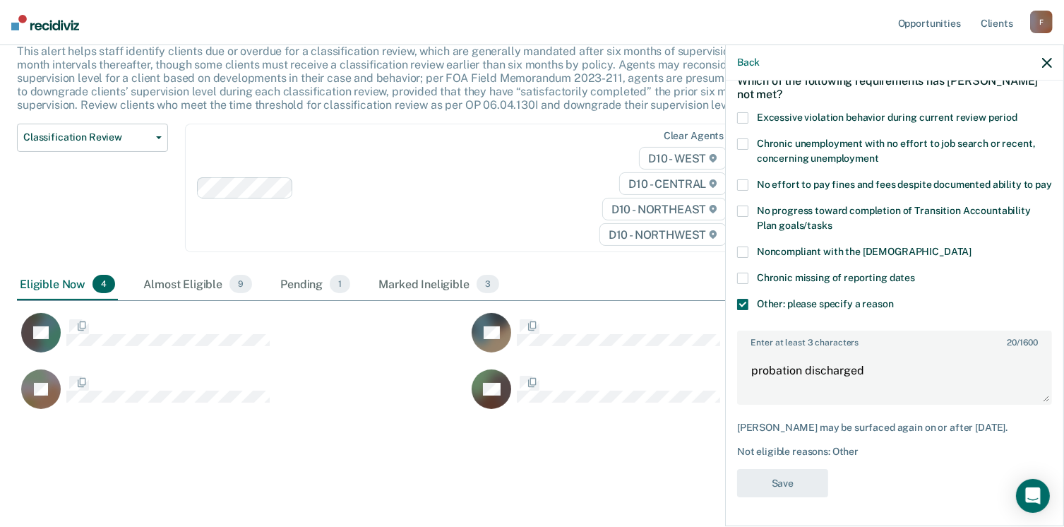
scroll to position [404, 1020]
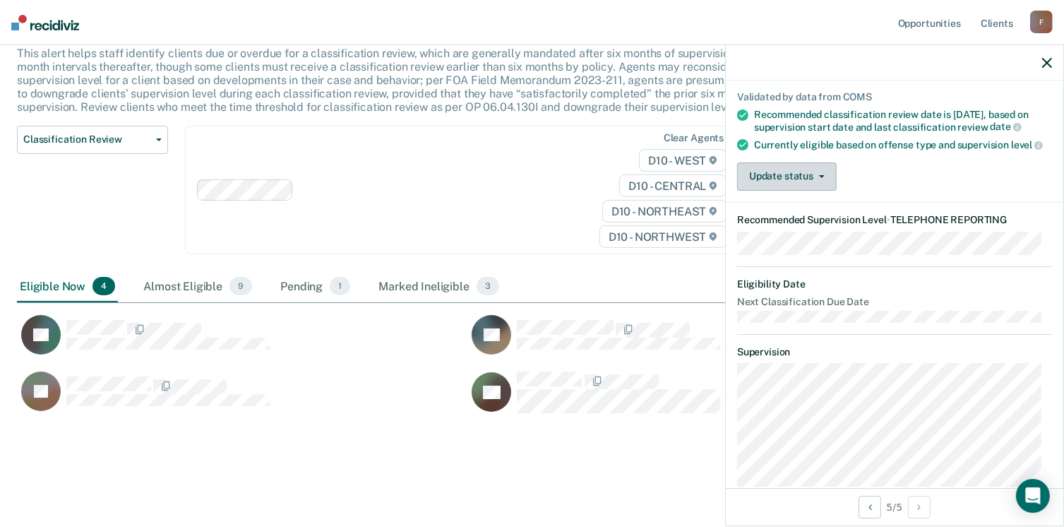
click at [814, 191] on button "Update status" at bounding box center [787, 176] width 100 height 28
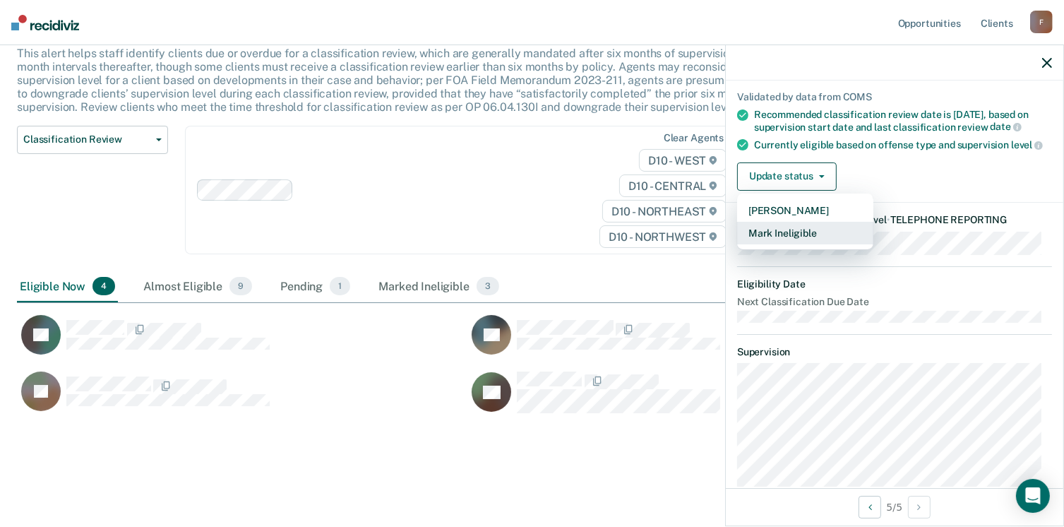
click at [786, 244] on button "Mark Ineligible" at bounding box center [805, 233] width 136 height 23
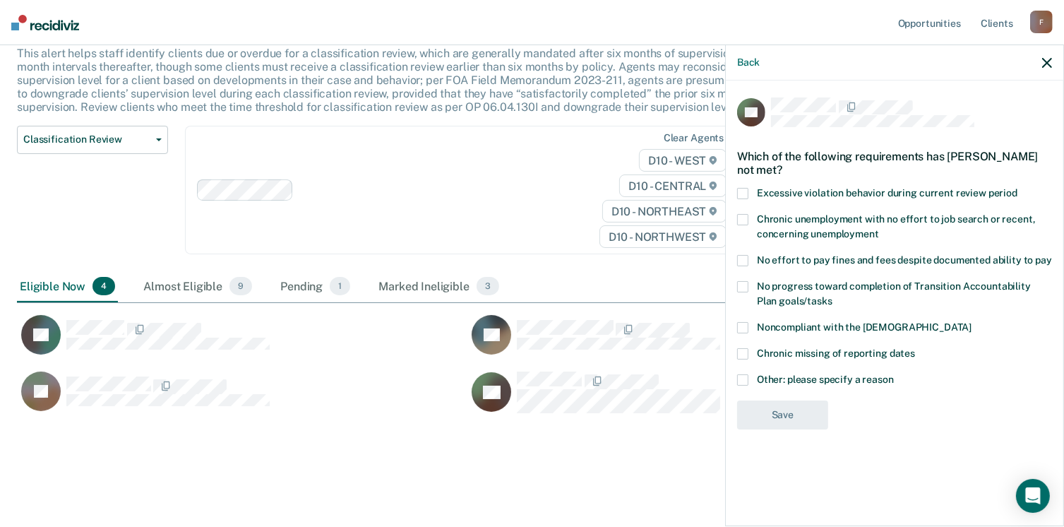
click at [744, 376] on span at bounding box center [742, 379] width 11 height 11
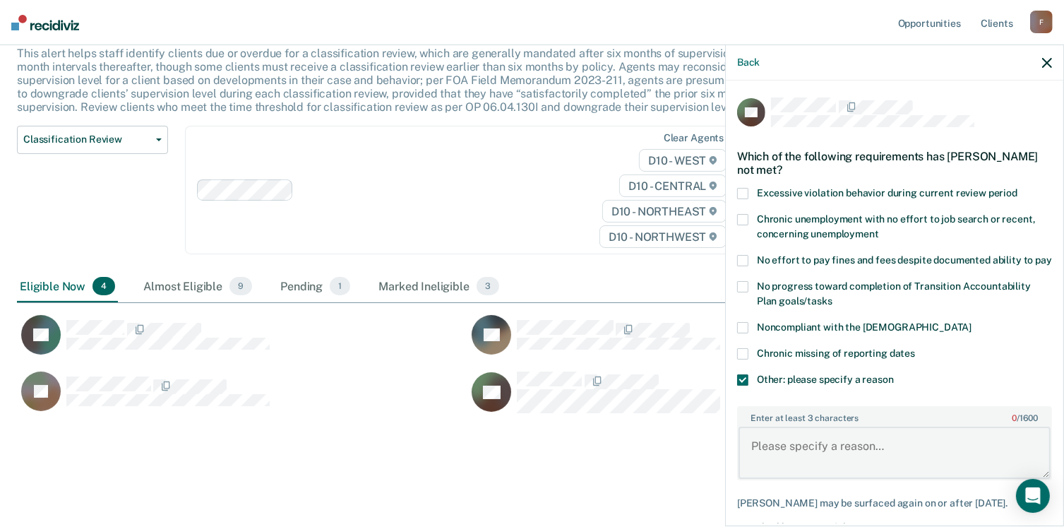
click at [780, 475] on textarea "Enter at least 3 characters 0 / 1600" at bounding box center [895, 453] width 312 height 52
type textarea "has not completed programs"
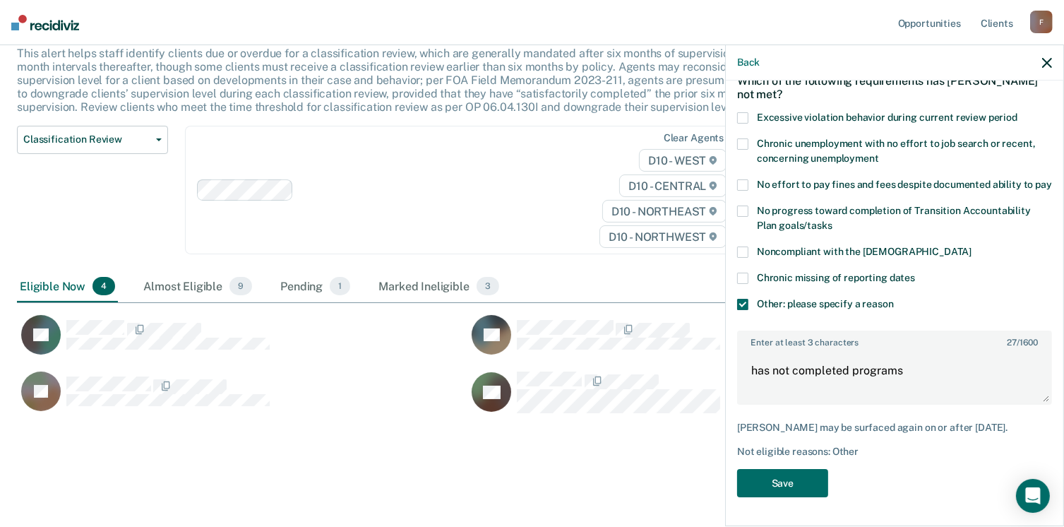
scroll to position [87, 0]
click at [1045, 63] on icon "button" at bounding box center [1047, 63] width 10 height 10
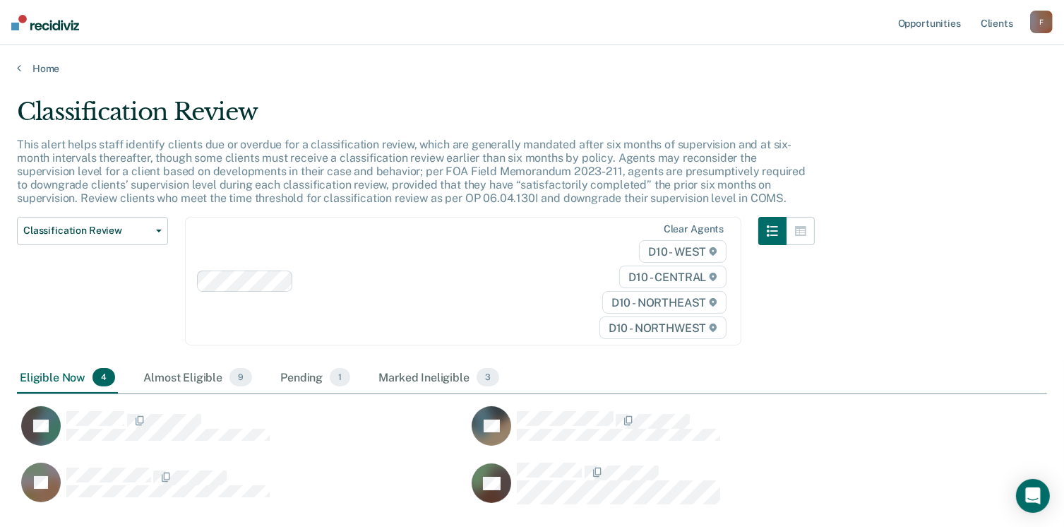
scroll to position [91, 0]
